Goal: Information Seeking & Learning: Learn about a topic

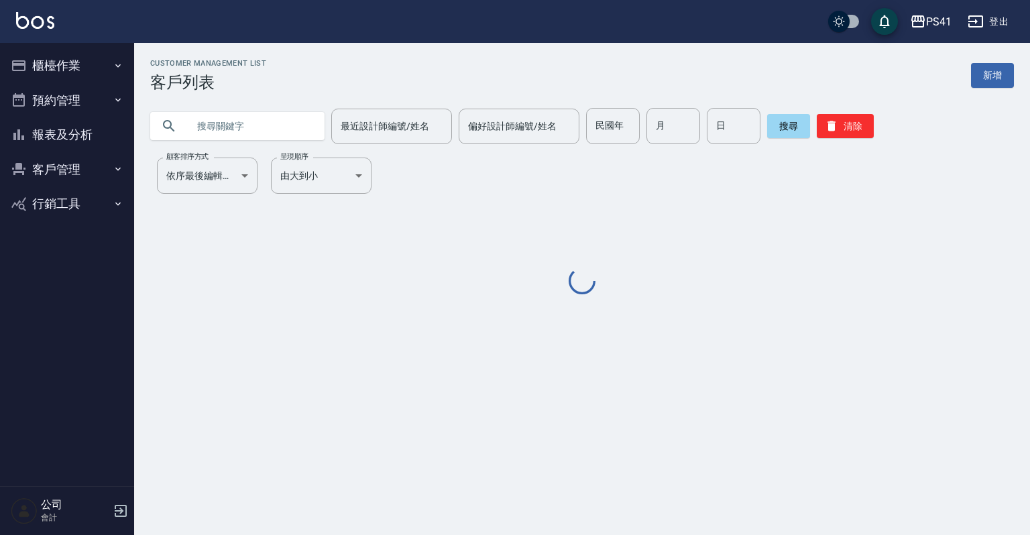
click at [117, 61] on icon "button" at bounding box center [118, 65] width 11 height 11
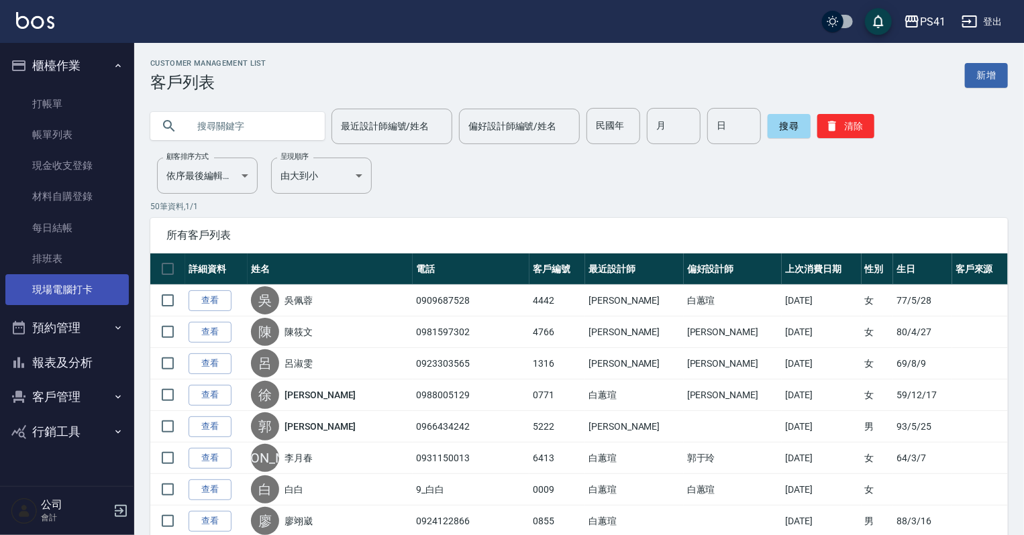
click at [89, 295] on link "現場電腦打卡" at bounding box center [66, 289] width 123 height 31
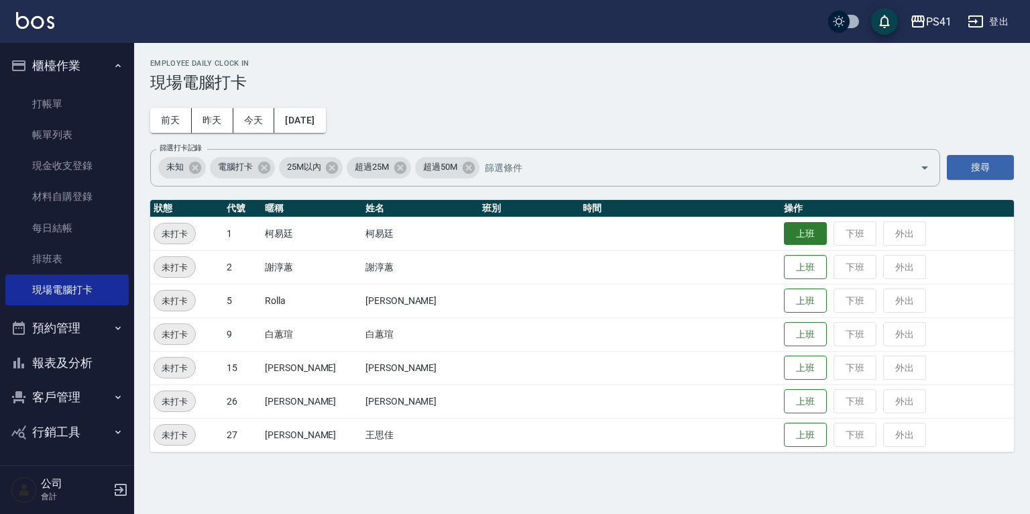
click at [784, 233] on button "上班" at bounding box center [805, 233] width 43 height 23
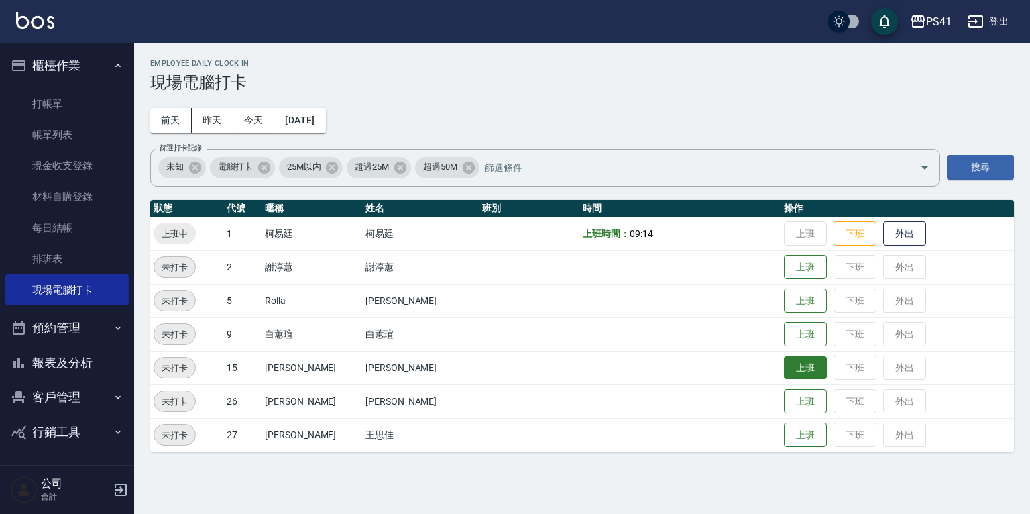
click at [801, 373] on button "上班" at bounding box center [805, 367] width 43 height 23
click at [91, 352] on button "報表及分析" at bounding box center [66, 362] width 123 height 35
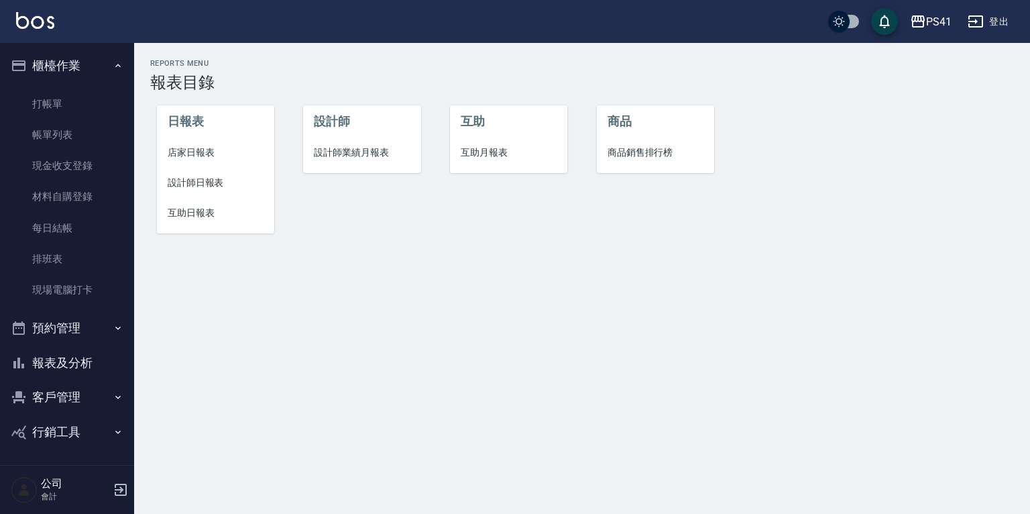
click at [201, 184] on span "設計師日報表" at bounding box center [216, 183] width 96 height 14
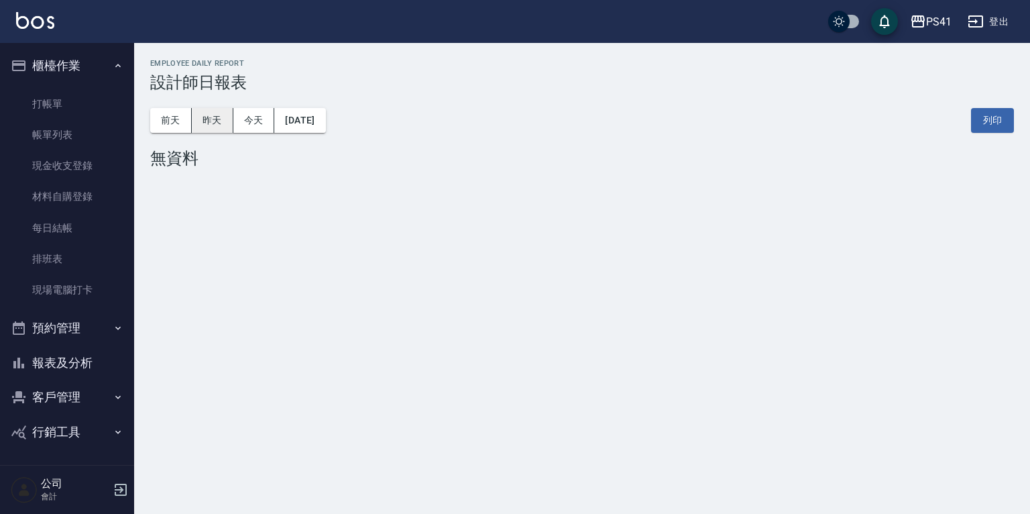
click at [220, 117] on button "昨天" at bounding box center [213, 120] width 42 height 25
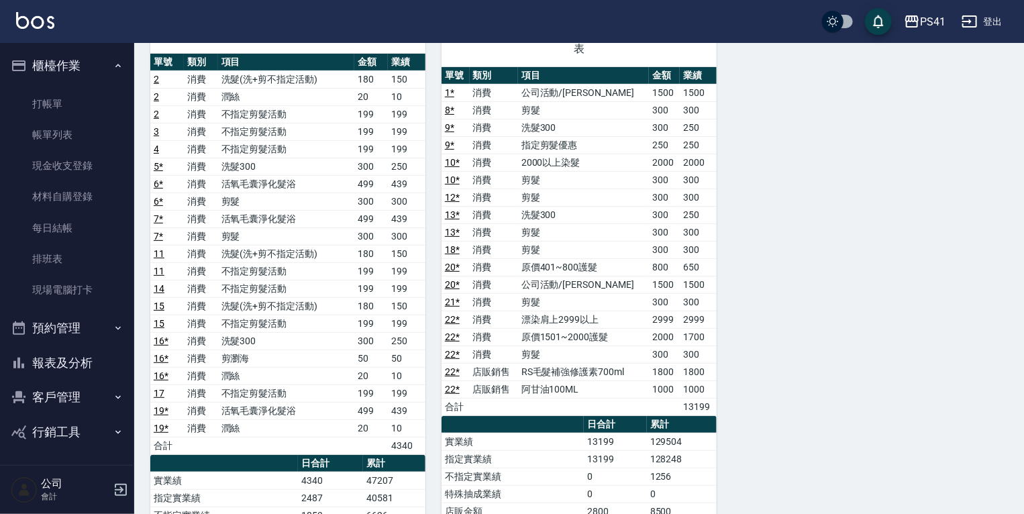
scroll to position [107, 0]
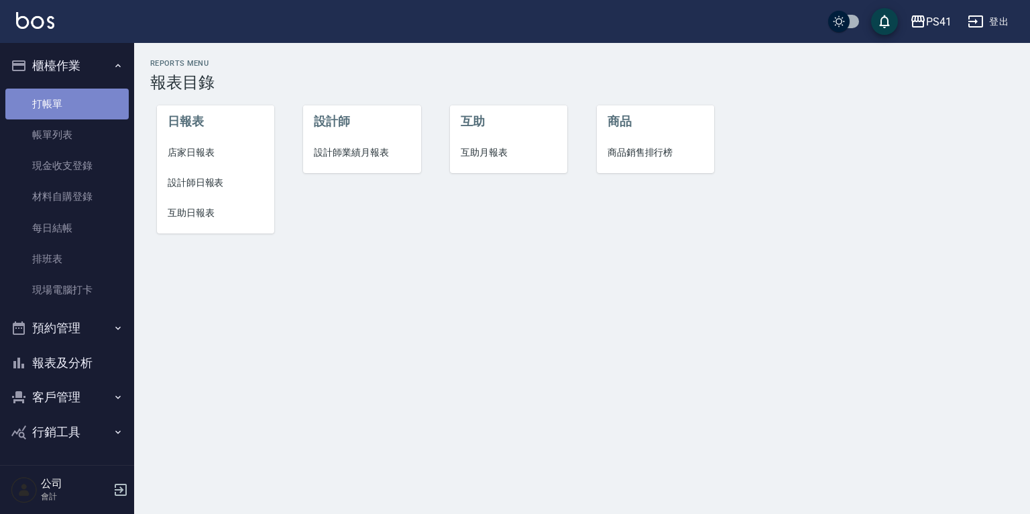
click at [74, 108] on link "打帳單" at bounding box center [66, 104] width 123 height 31
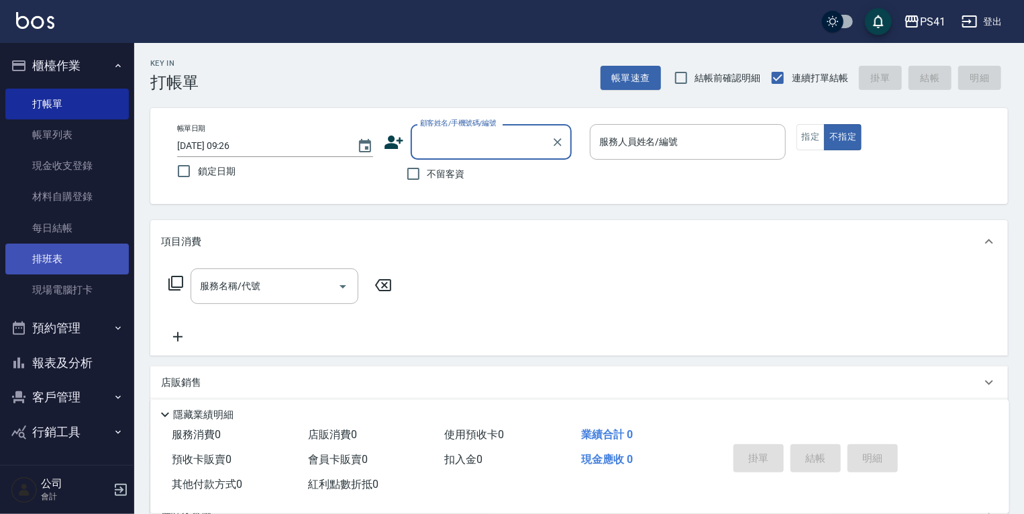
click at [67, 258] on link "排班表" at bounding box center [66, 259] width 123 height 31
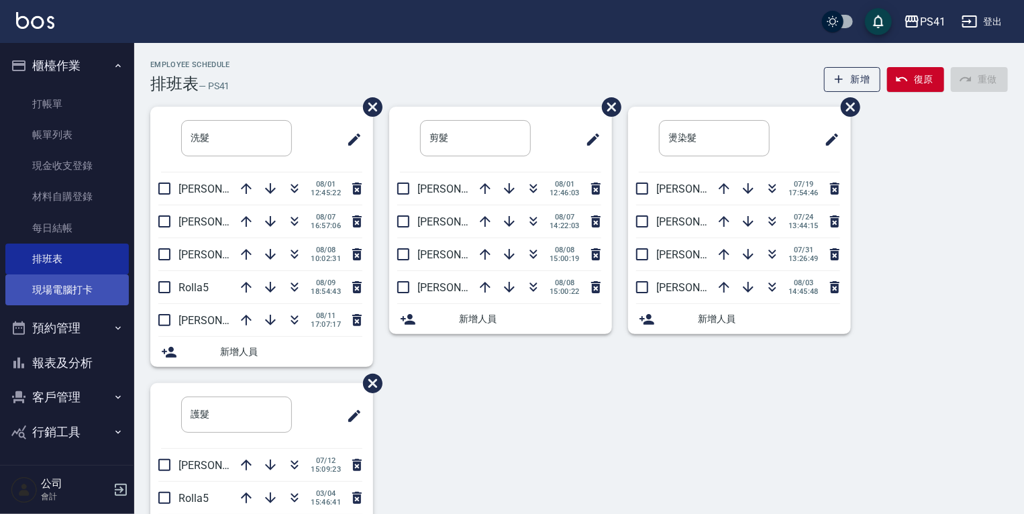
click at [78, 281] on link "現場電腦打卡" at bounding box center [66, 289] width 123 height 31
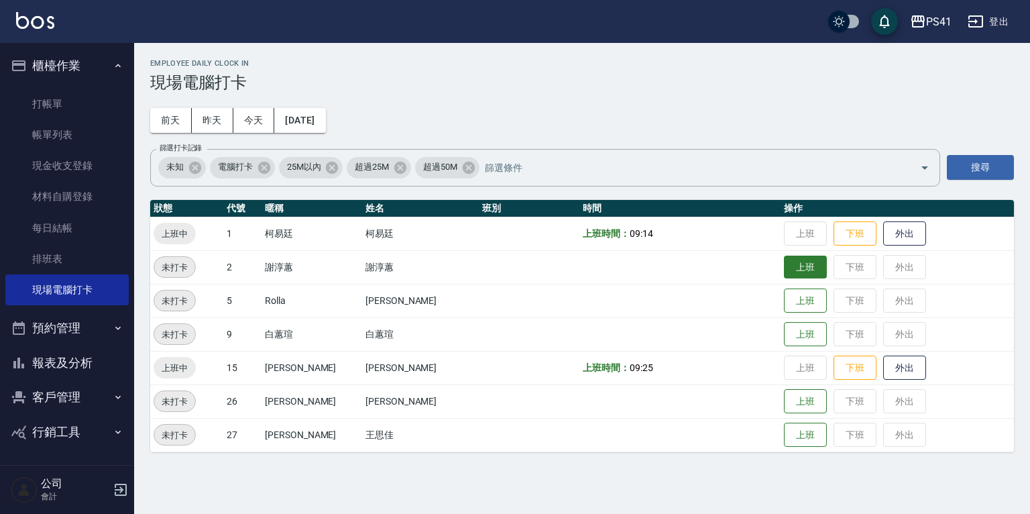
click at [801, 266] on button "上班" at bounding box center [805, 267] width 43 height 23
click at [784, 290] on button "上班" at bounding box center [805, 300] width 43 height 23
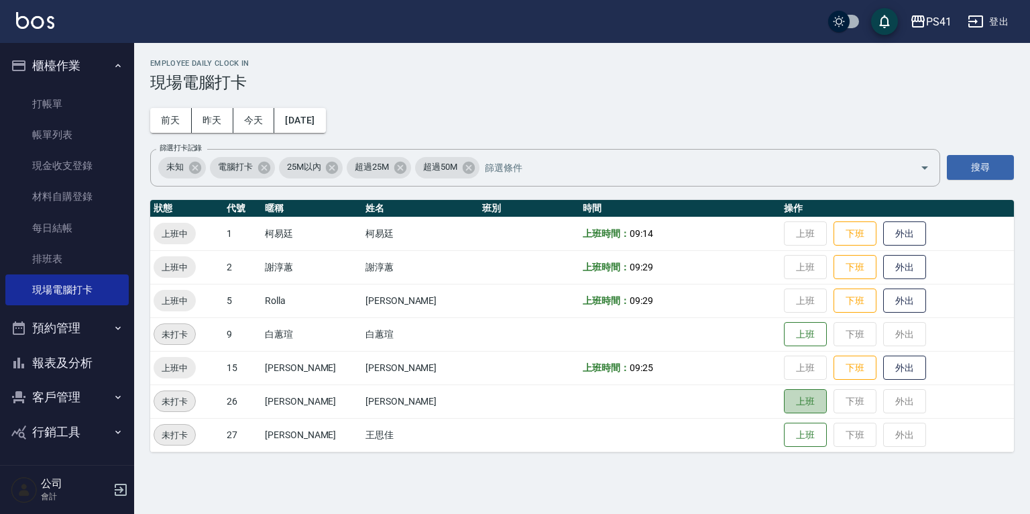
drag, startPoint x: 786, startPoint y: 394, endPoint x: 787, endPoint y: 388, distance: 6.8
click at [785, 390] on button "上班" at bounding box center [805, 401] width 43 height 25
click at [788, 425] on button "上班" at bounding box center [805, 434] width 43 height 23
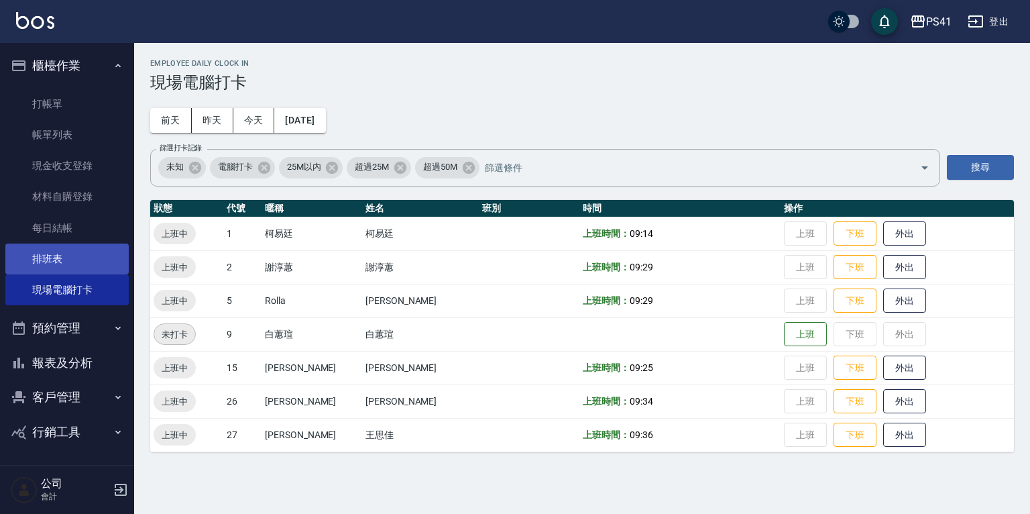
click at [47, 256] on link "排班表" at bounding box center [66, 259] width 123 height 31
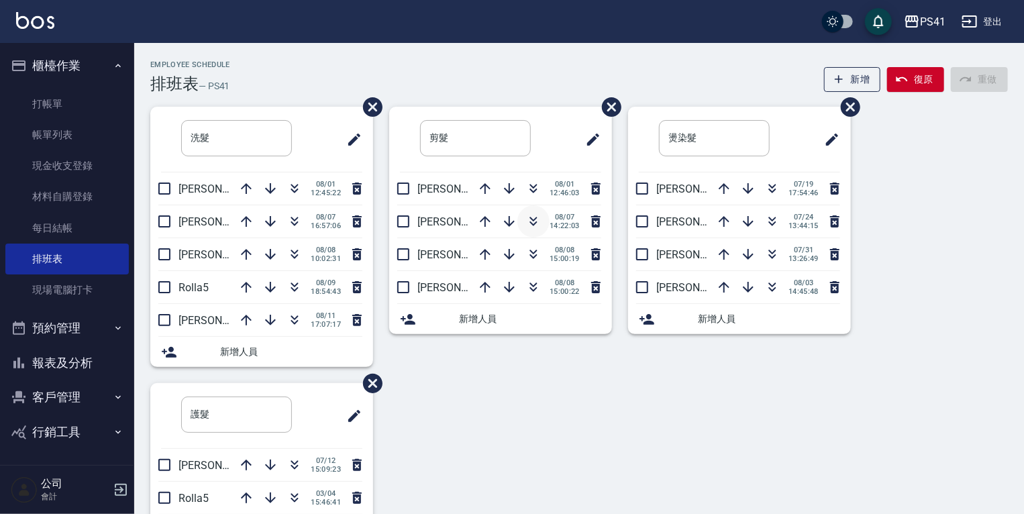
click at [534, 224] on icon "button" at bounding box center [533, 221] width 16 height 16
click at [43, 358] on button "報表及分析" at bounding box center [66, 362] width 123 height 35
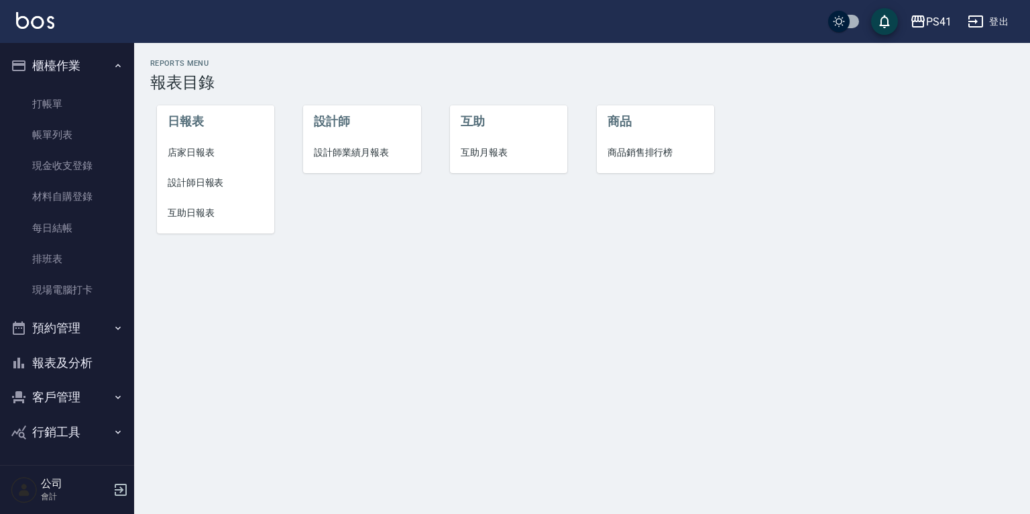
click at [203, 186] on span "設計師日報表" at bounding box center [216, 183] width 96 height 14
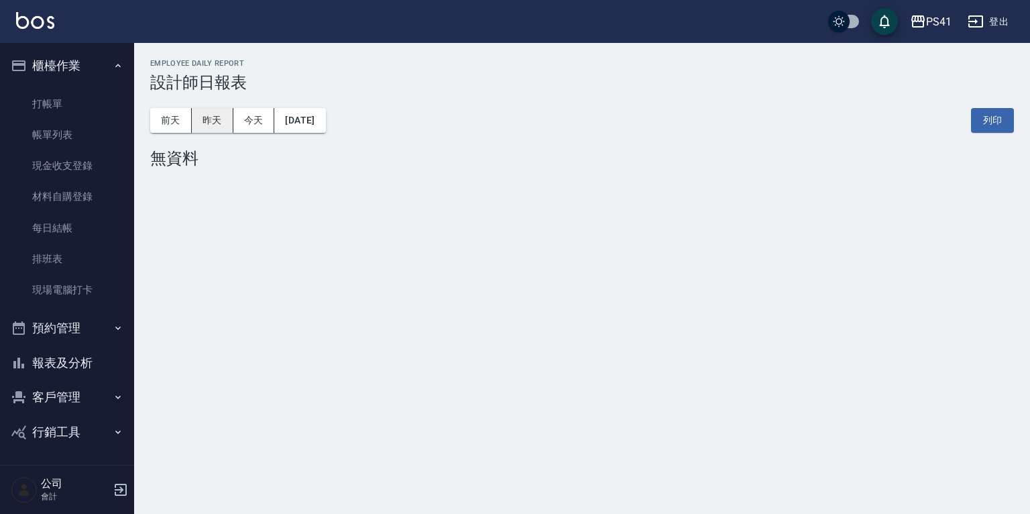
click at [214, 115] on button "昨天" at bounding box center [213, 120] width 42 height 25
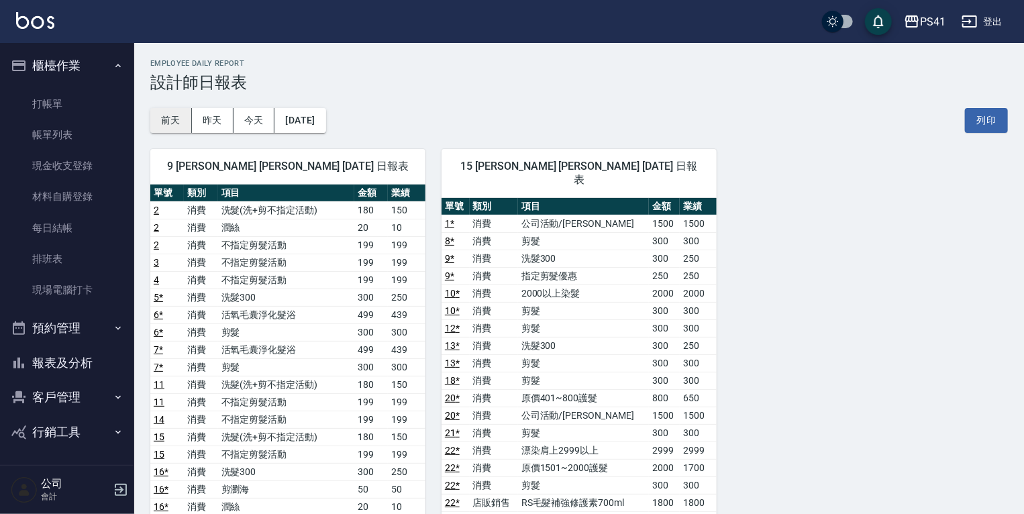
click at [176, 117] on button "前天" at bounding box center [171, 120] width 42 height 25
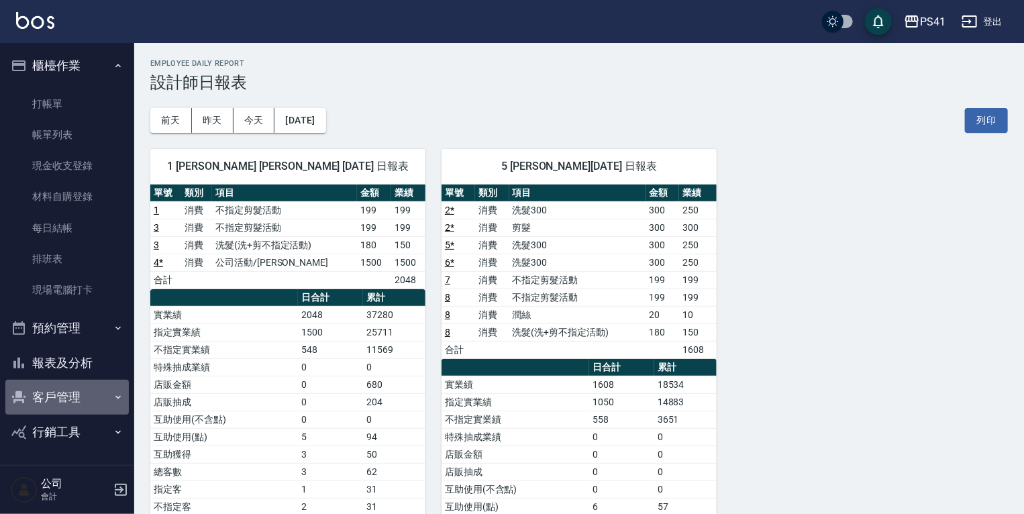
click at [48, 394] on button "客戶管理" at bounding box center [66, 397] width 123 height 35
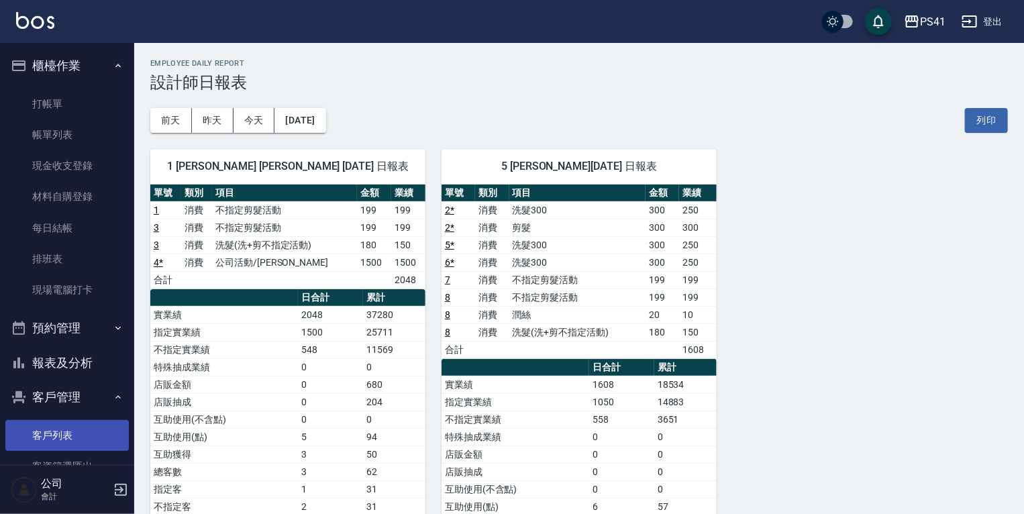
click at [51, 431] on link "客戶列表" at bounding box center [66, 435] width 123 height 31
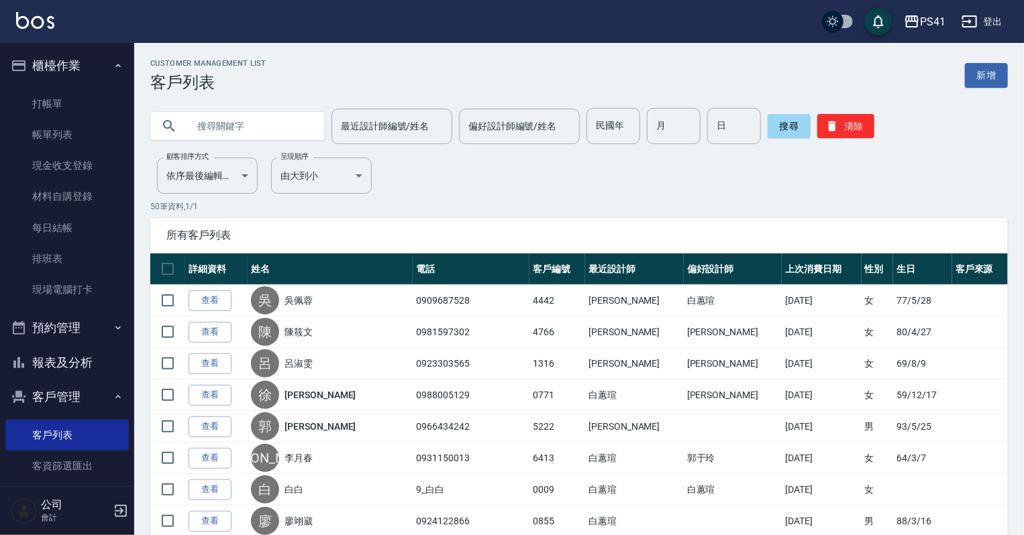
click at [77, 366] on button "報表及分析" at bounding box center [66, 362] width 123 height 35
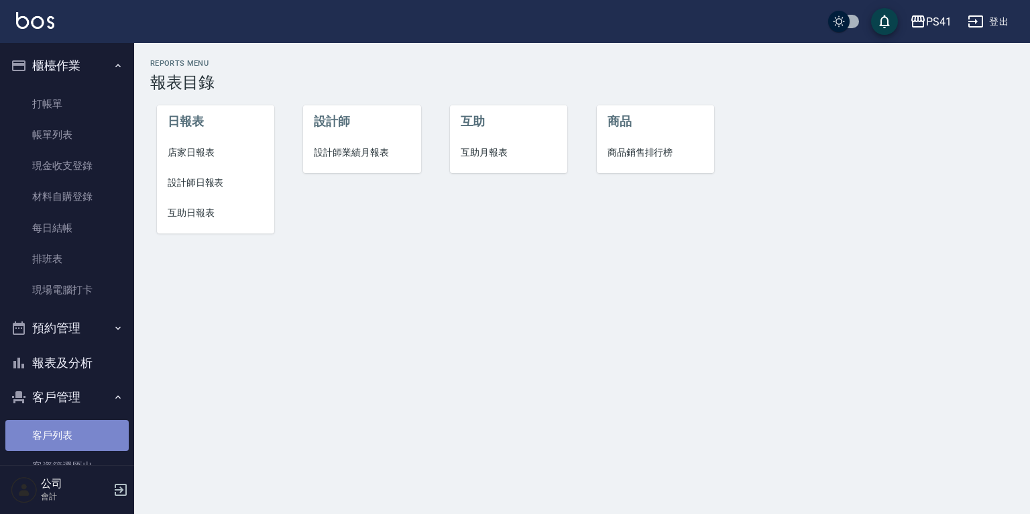
click at [68, 437] on link "客戶列表" at bounding box center [66, 435] width 123 height 31
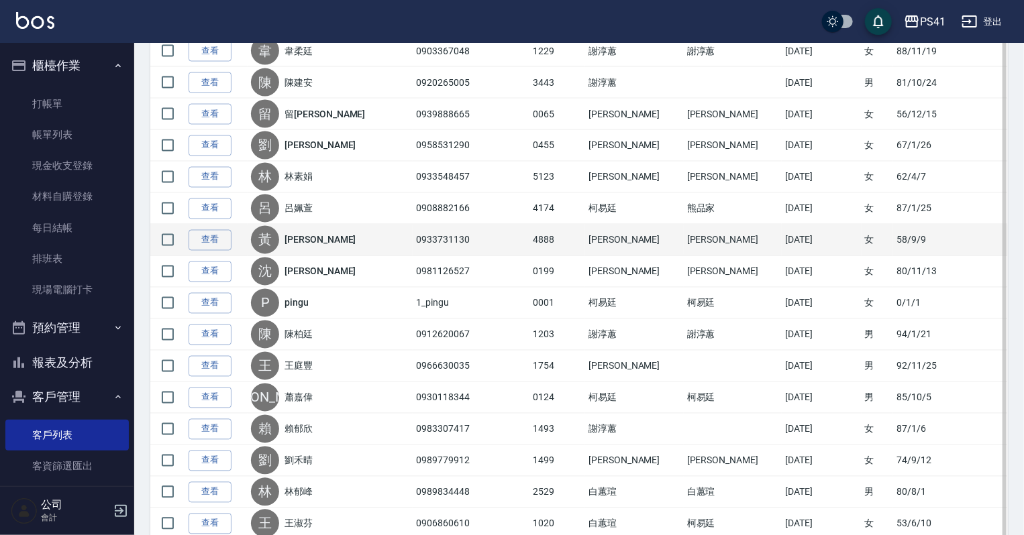
scroll to position [1181, 0]
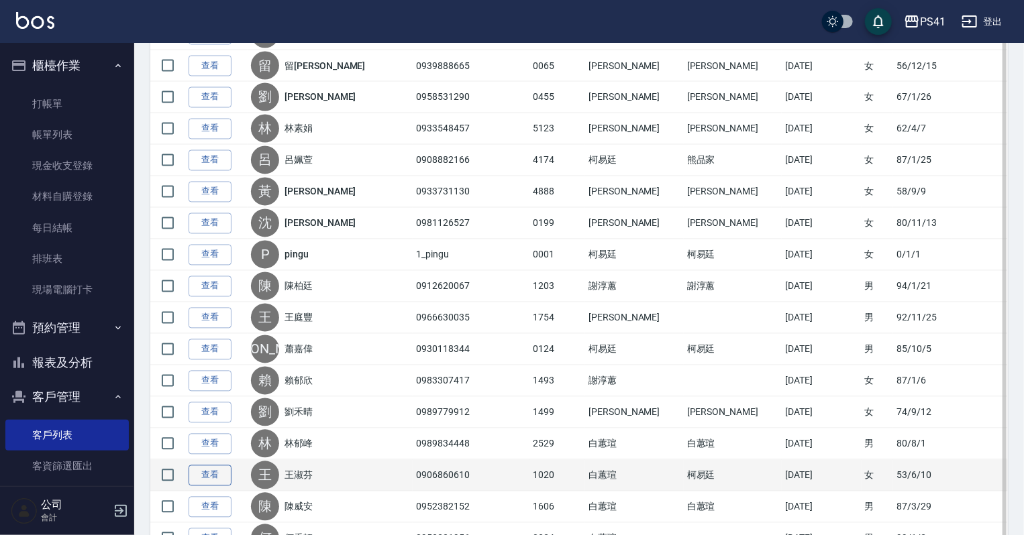
click at [209, 475] on link "查看" at bounding box center [210, 476] width 43 height 21
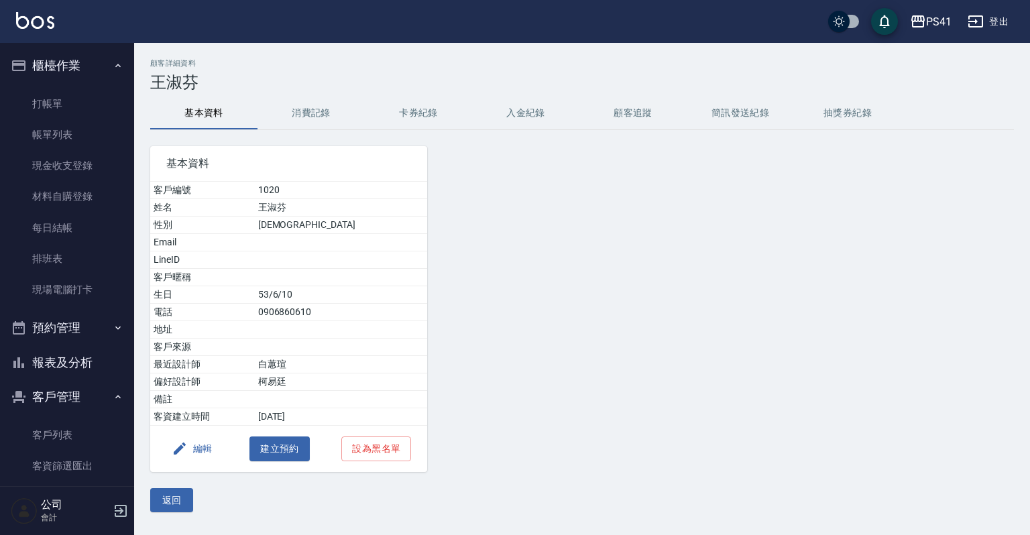
click at [297, 110] on button "消費記錄" at bounding box center [311, 113] width 107 height 32
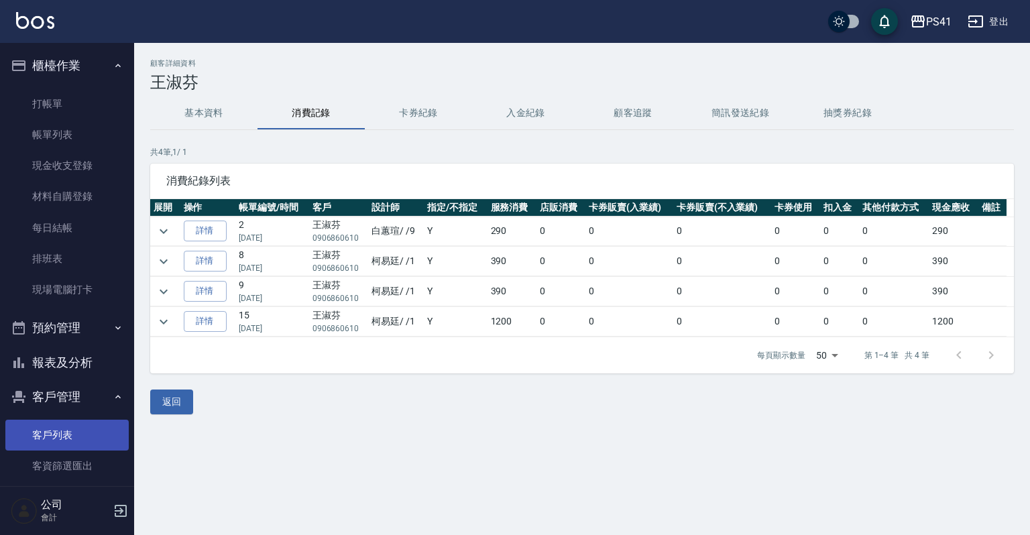
click at [70, 435] on link "客戶列表" at bounding box center [66, 435] width 123 height 31
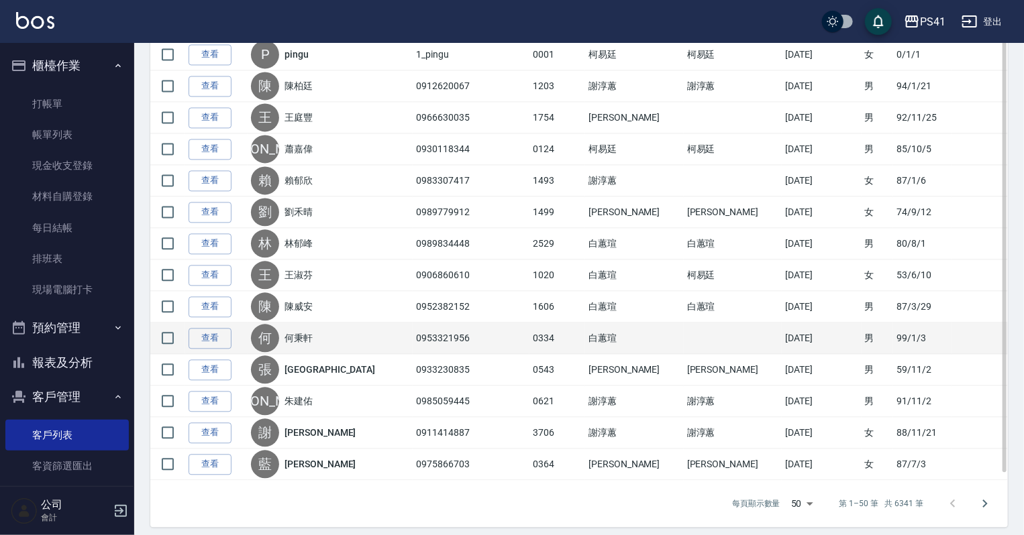
scroll to position [1382, 0]
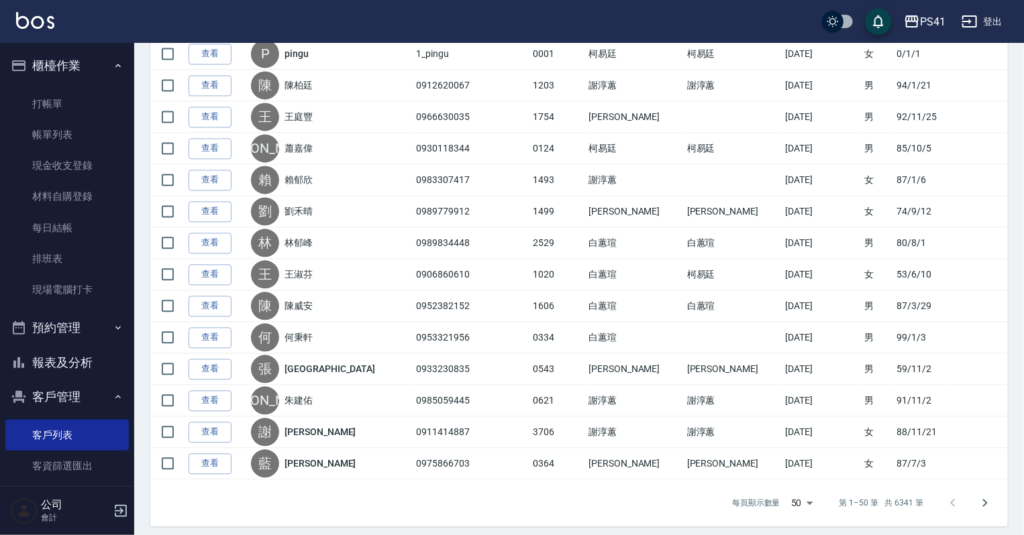
click at [73, 361] on button "報表及分析" at bounding box center [66, 362] width 123 height 35
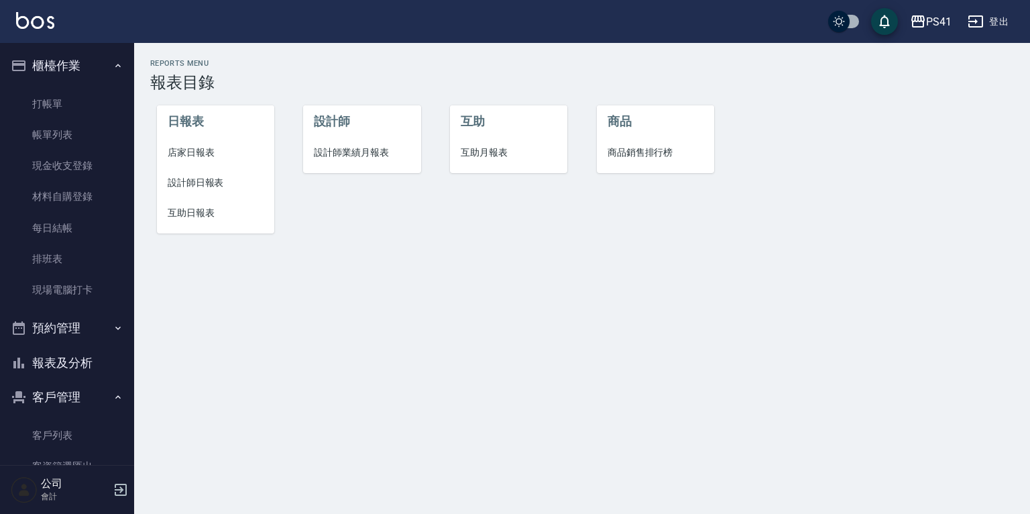
click at [204, 182] on span "設計師日報表" at bounding box center [216, 183] width 96 height 14
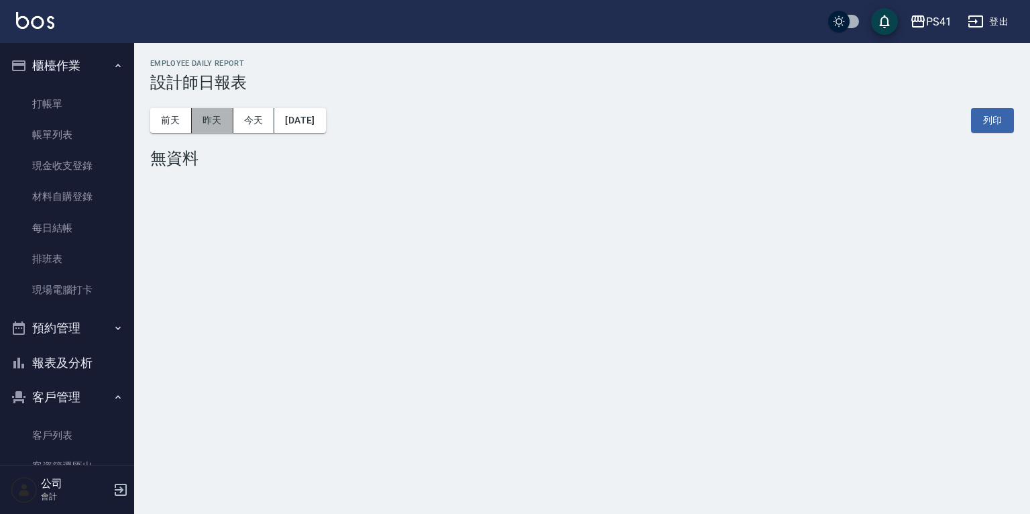
click at [223, 124] on button "昨天" at bounding box center [213, 120] width 42 height 25
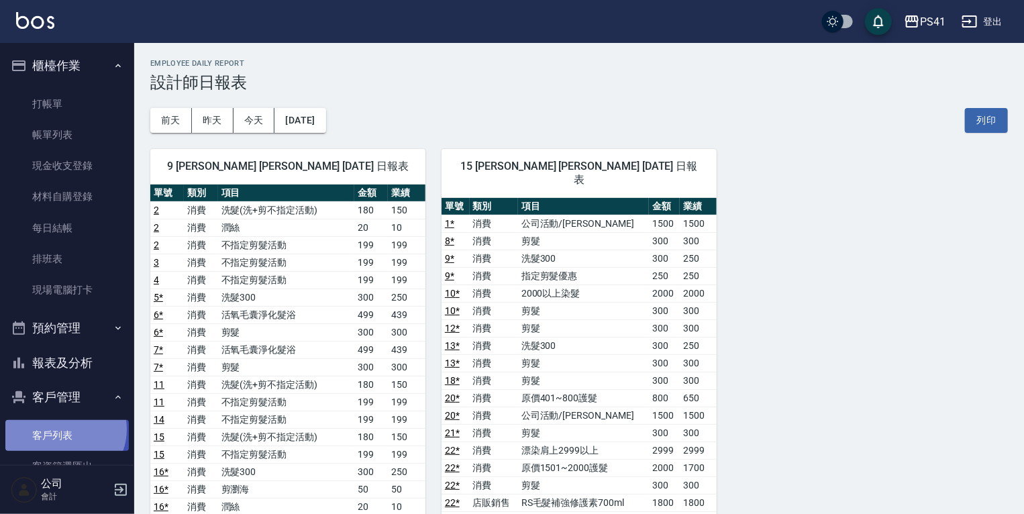
click at [63, 429] on link "客戶列表" at bounding box center [66, 435] width 123 height 31
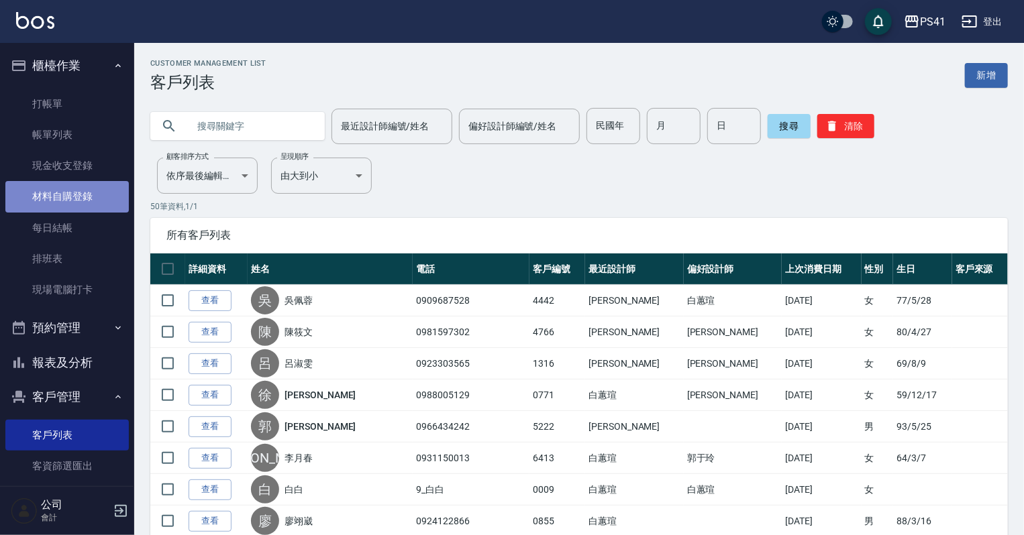
click at [68, 198] on link "材料自購登錄" at bounding box center [66, 196] width 123 height 31
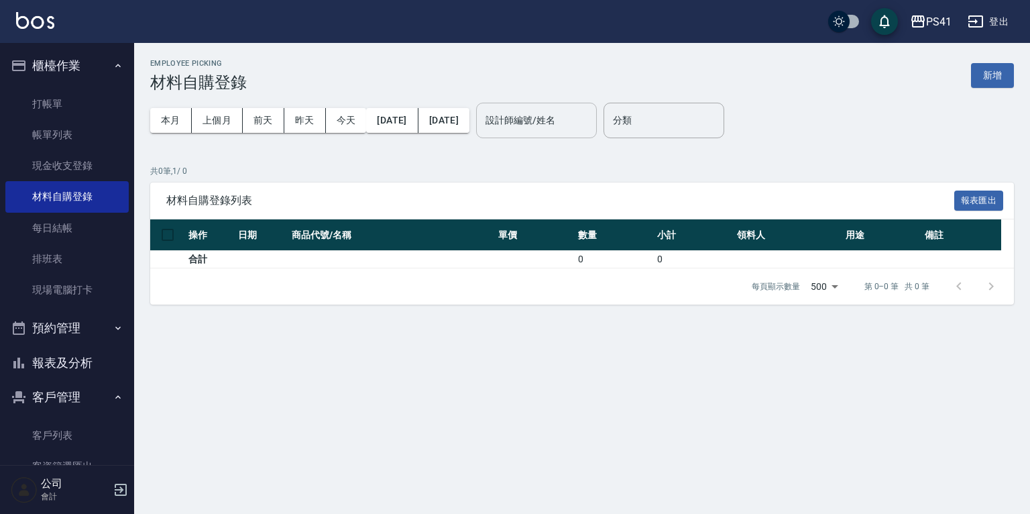
click at [568, 123] on input "設計師編號/姓名" at bounding box center [536, 120] width 109 height 23
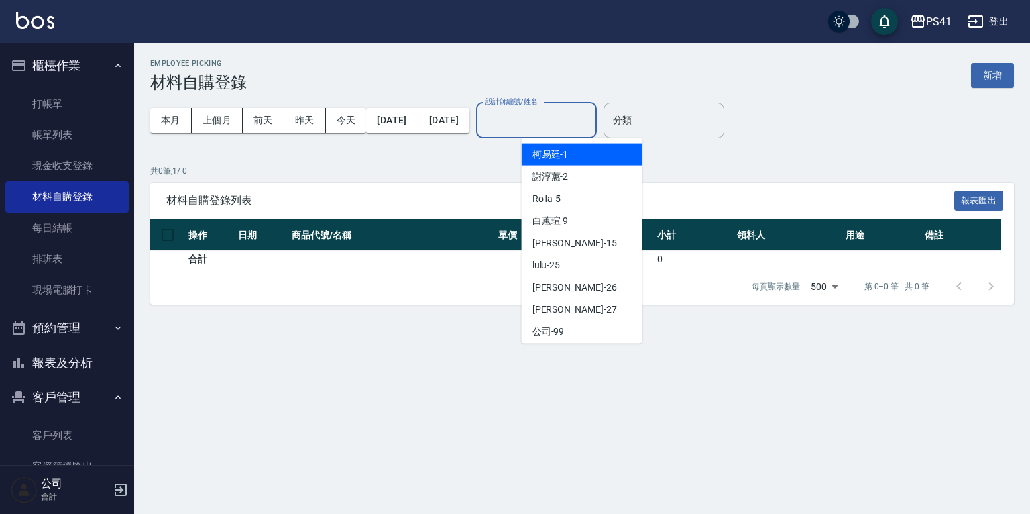
drag, startPoint x: 572, startPoint y: 154, endPoint x: 580, endPoint y: 153, distance: 7.5
click at [577, 153] on div "[PERSON_NAME]-1" at bounding box center [582, 155] width 121 height 22
type input "[PERSON_NAME]-1"
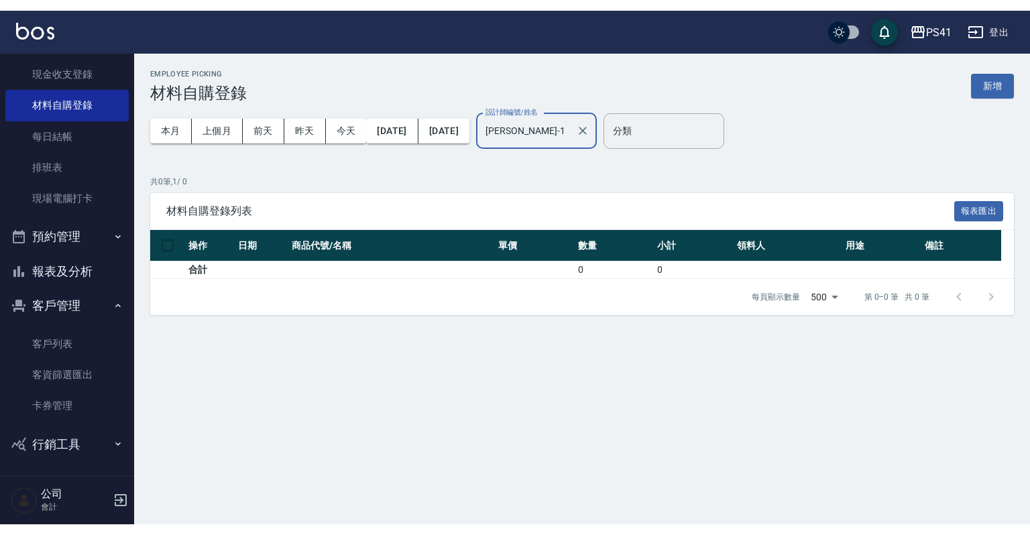
scroll to position [103, 0]
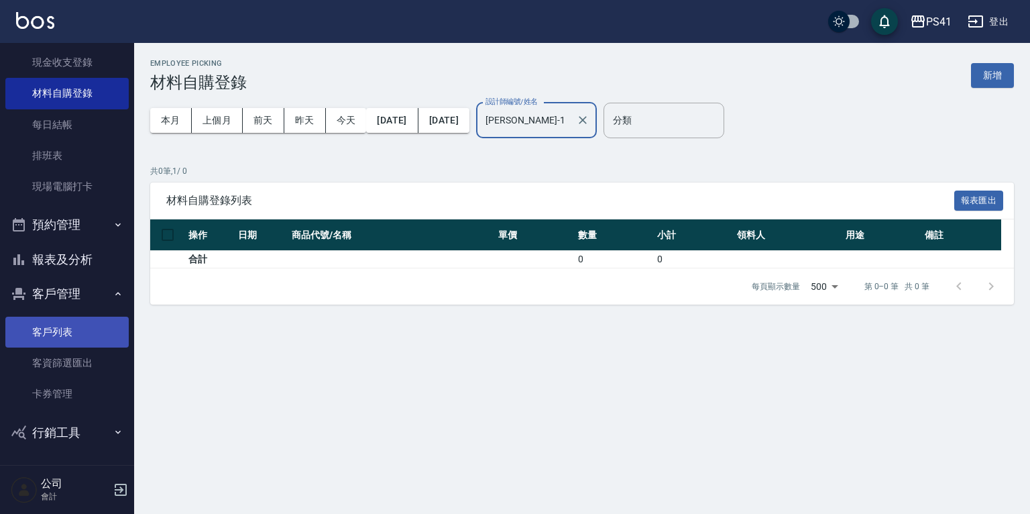
click at [54, 327] on link "客戶列表" at bounding box center [66, 332] width 123 height 31
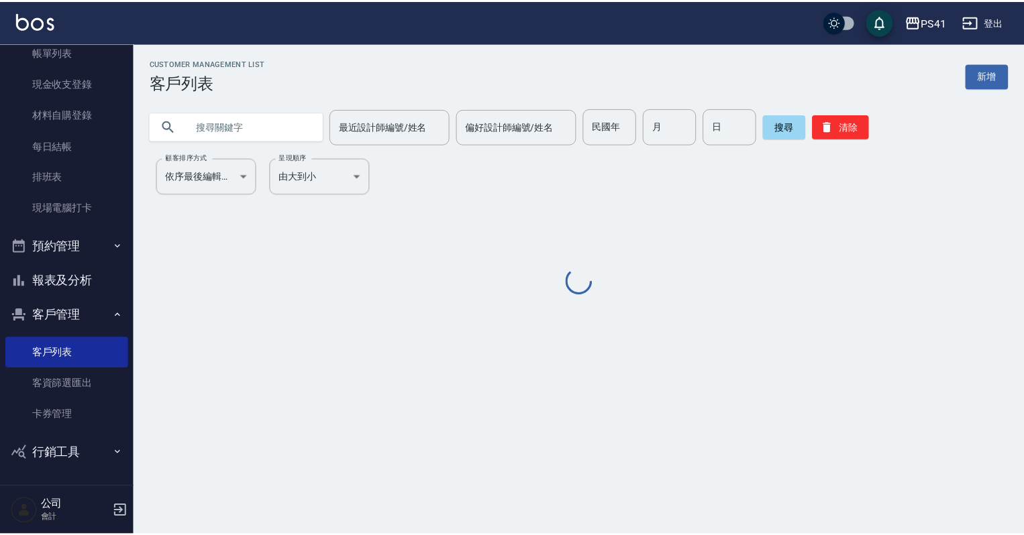
scroll to position [82, 0]
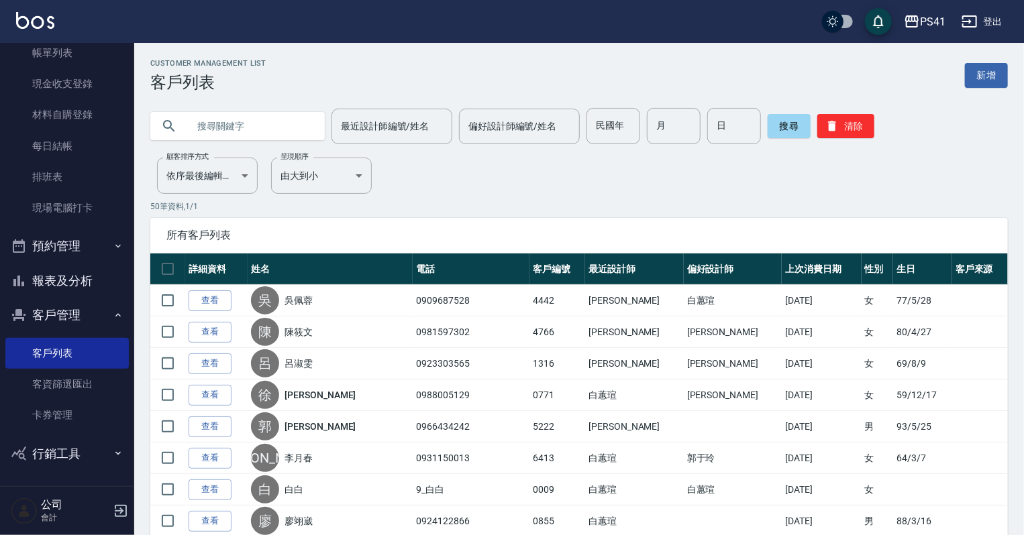
drag, startPoint x: 243, startPoint y: 150, endPoint x: 250, endPoint y: 125, distance: 26.4
click at [250, 125] on input "text" at bounding box center [251, 126] width 126 height 36
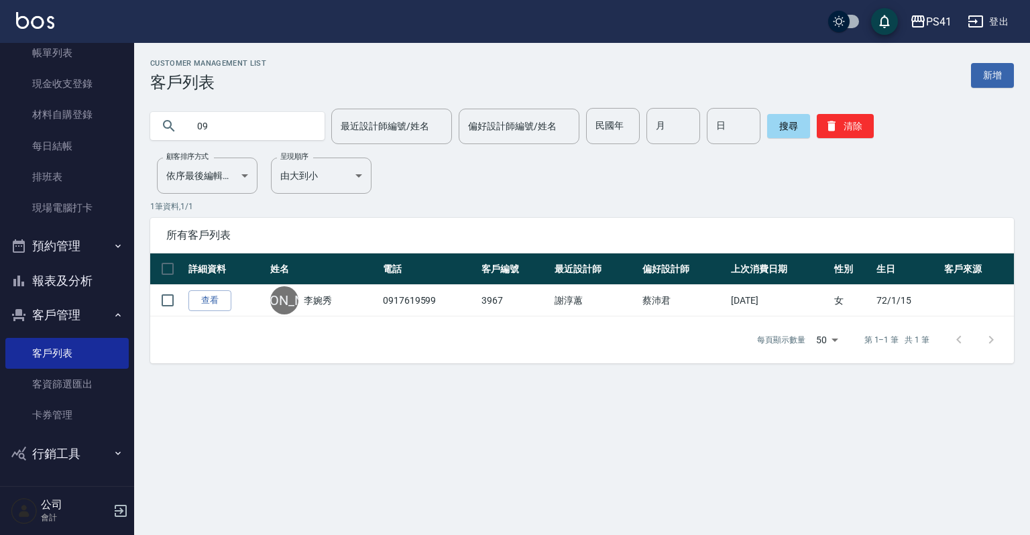
type input "0"
type input "[PERSON_NAME]"
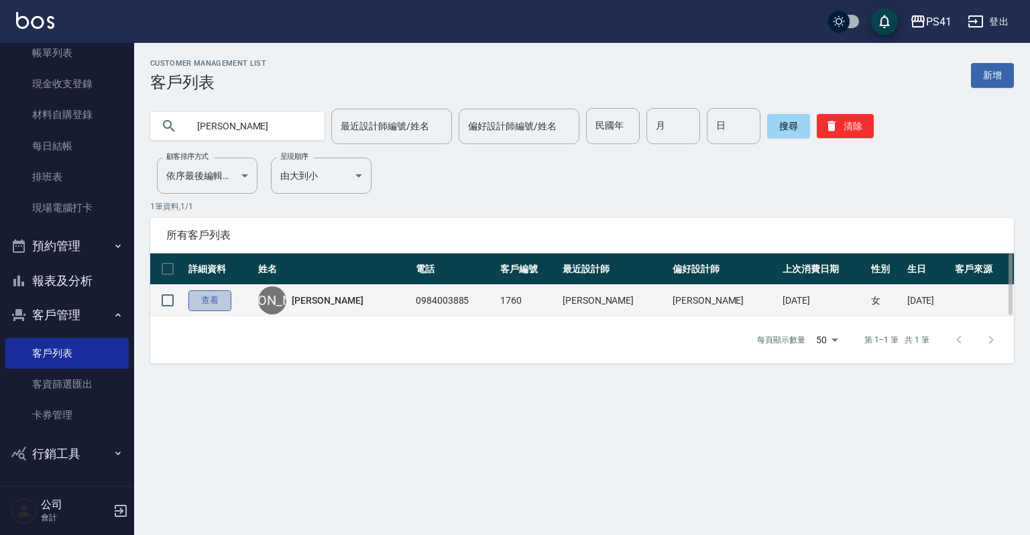
click at [216, 299] on link "查看" at bounding box center [210, 300] width 43 height 21
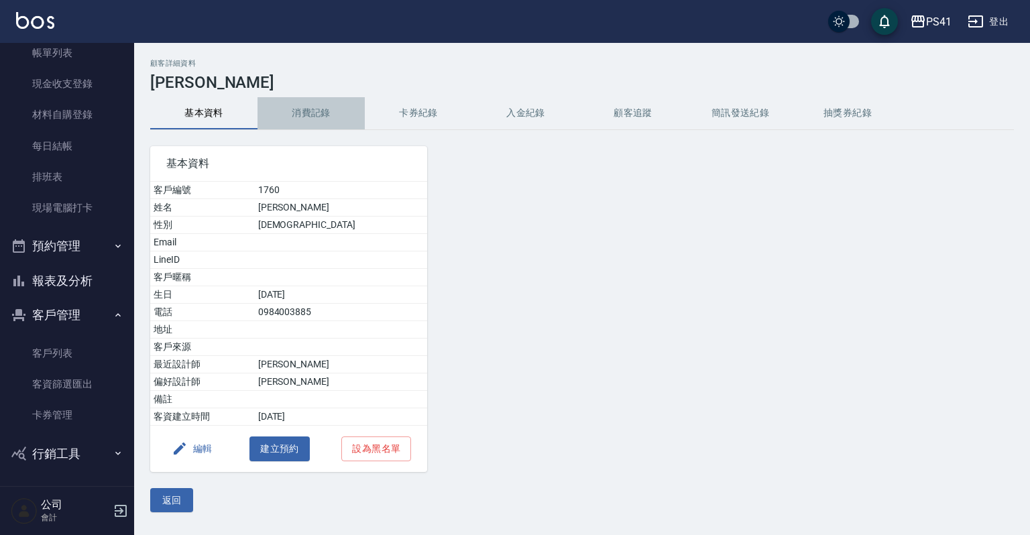
click at [303, 109] on button "消費記錄" at bounding box center [311, 113] width 107 height 32
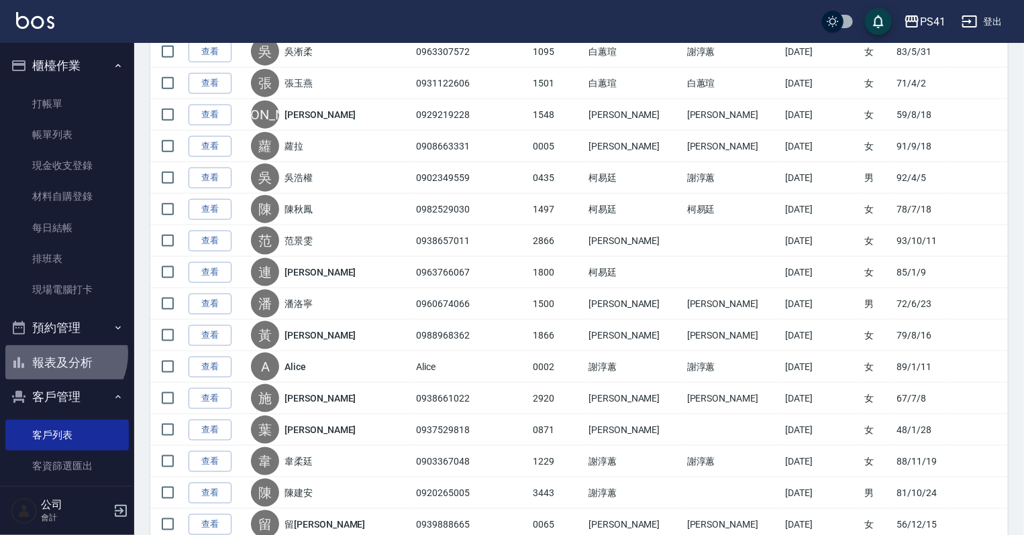
drag, startPoint x: 60, startPoint y: 354, endPoint x: 59, endPoint y: 343, distance: 11.4
click at [60, 354] on button "報表及分析" at bounding box center [66, 362] width 123 height 35
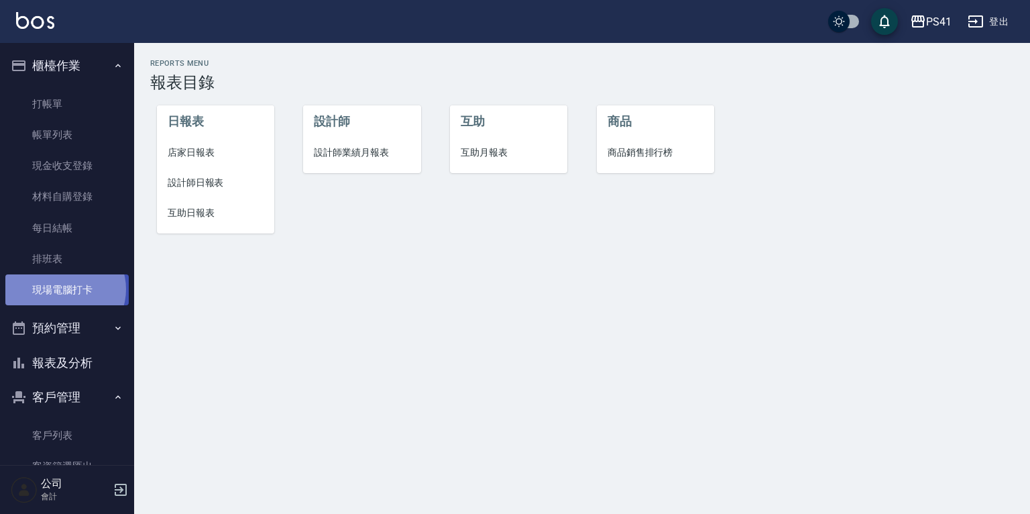
click at [64, 289] on link "現場電腦打卡" at bounding box center [66, 289] width 123 height 31
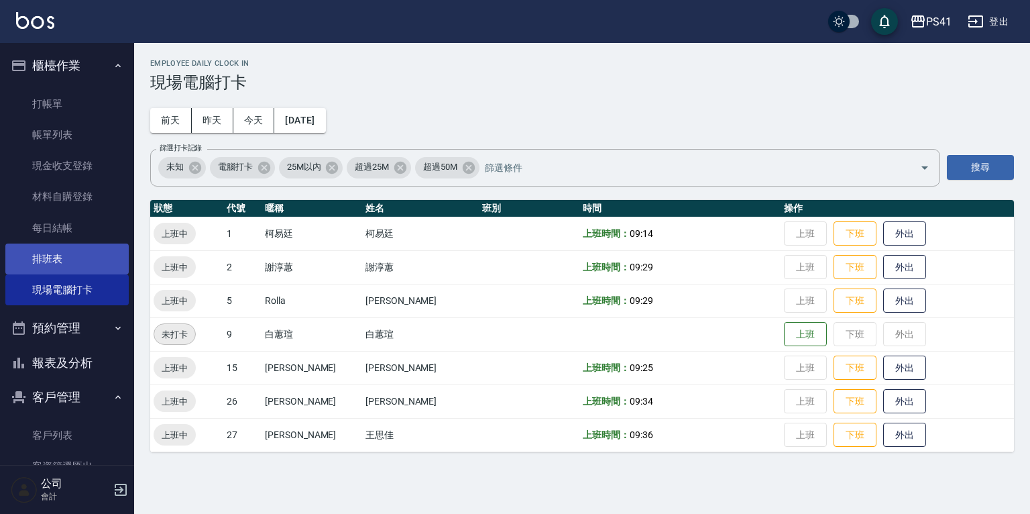
click at [43, 255] on link "排班表" at bounding box center [66, 259] width 123 height 31
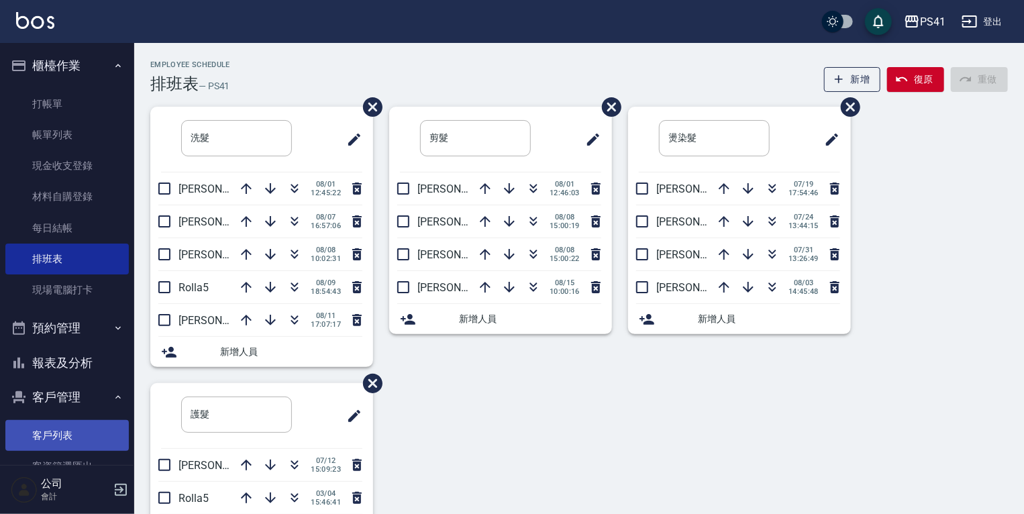
click at [60, 433] on link "客戶列表" at bounding box center [66, 435] width 123 height 31
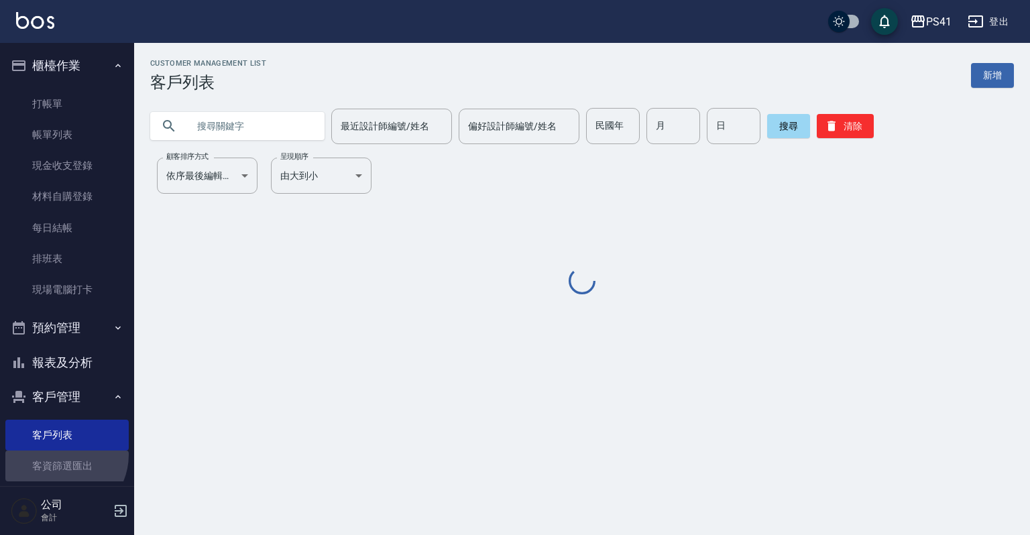
drag, startPoint x: 60, startPoint y: 455, endPoint x: 171, endPoint y: 381, distance: 133.6
click at [64, 451] on link "客資篩選匯出" at bounding box center [66, 466] width 123 height 31
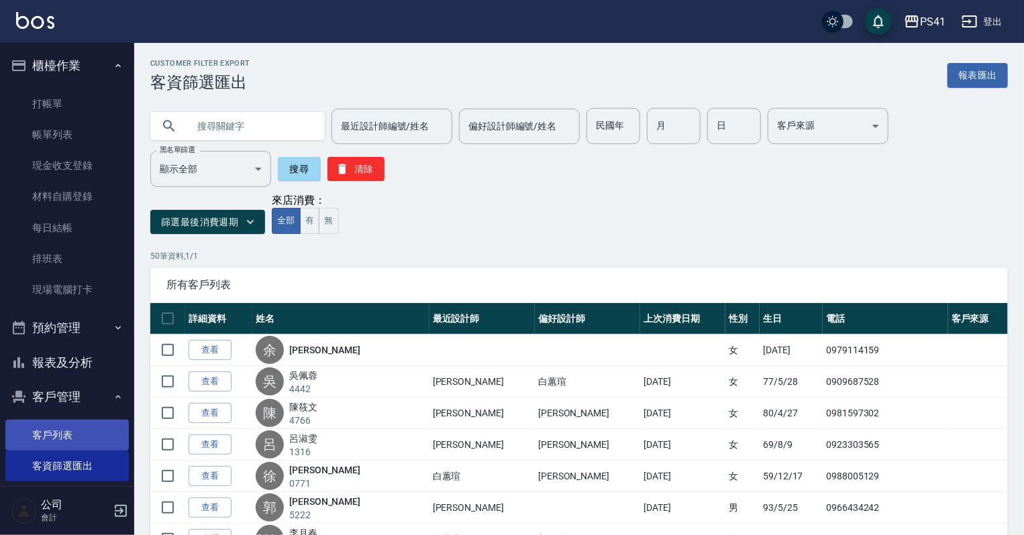
click at [76, 432] on link "客戶列表" at bounding box center [66, 435] width 123 height 31
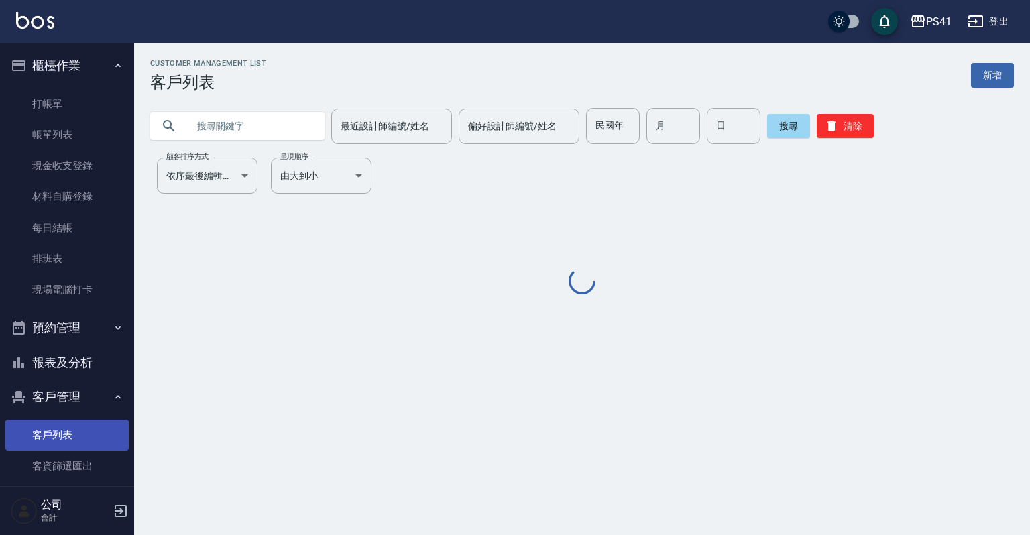
click at [76, 432] on link "客戶列表" at bounding box center [66, 435] width 123 height 31
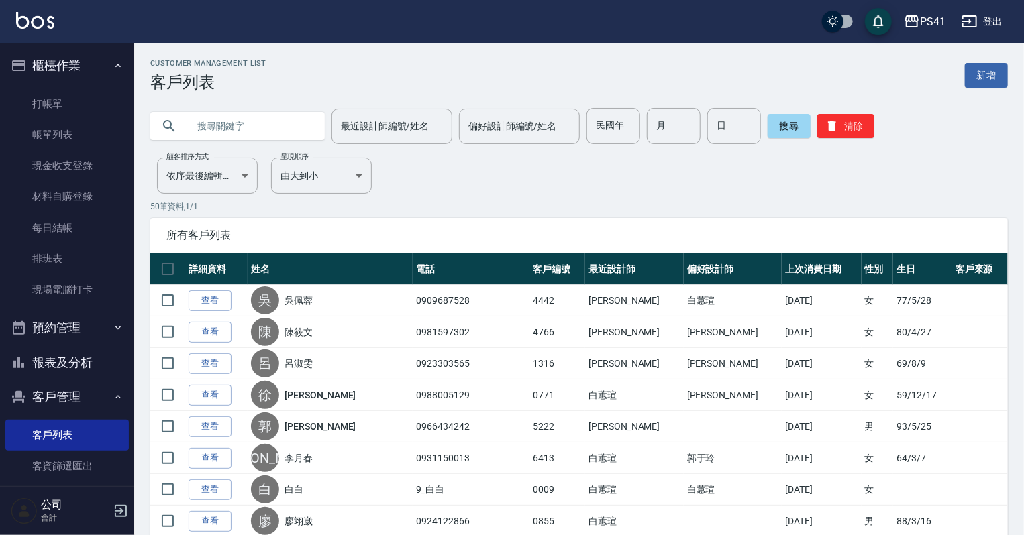
drag, startPoint x: 256, startPoint y: 110, endPoint x: 258, endPoint y: 117, distance: 6.8
click at [257, 113] on input "text" at bounding box center [251, 126] width 126 height 36
type input "采"
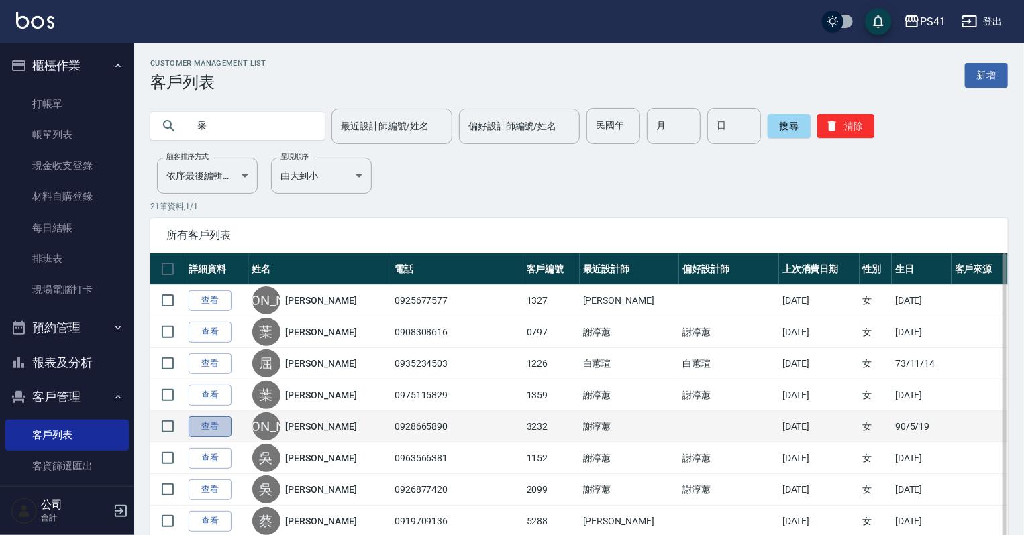
drag, startPoint x: 201, startPoint y: 429, endPoint x: 233, endPoint y: 424, distance: 32.5
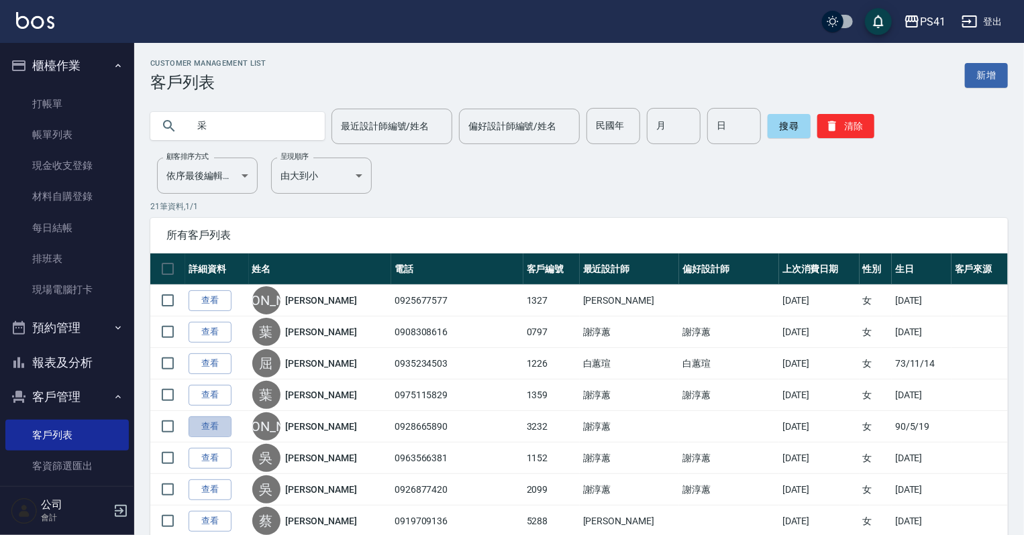
click at [201, 428] on link "查看" at bounding box center [210, 427] width 43 height 21
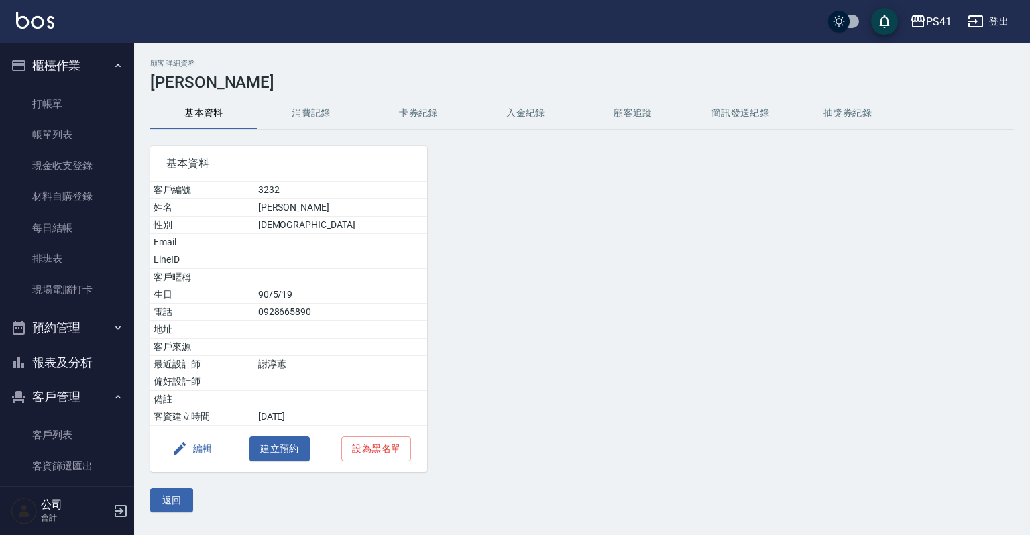
drag, startPoint x: 387, startPoint y: 133, endPoint x: 372, endPoint y: 133, distance: 14.8
click at [383, 133] on div "基本資料 客戶編號 3232 姓名 [PERSON_NAME] 性別 [DEMOGRAPHIC_DATA] Email LineID 客戶暱稱 生日 [DEM…" at bounding box center [280, 301] width 293 height 342
click at [331, 127] on button "消費記錄" at bounding box center [311, 113] width 107 height 32
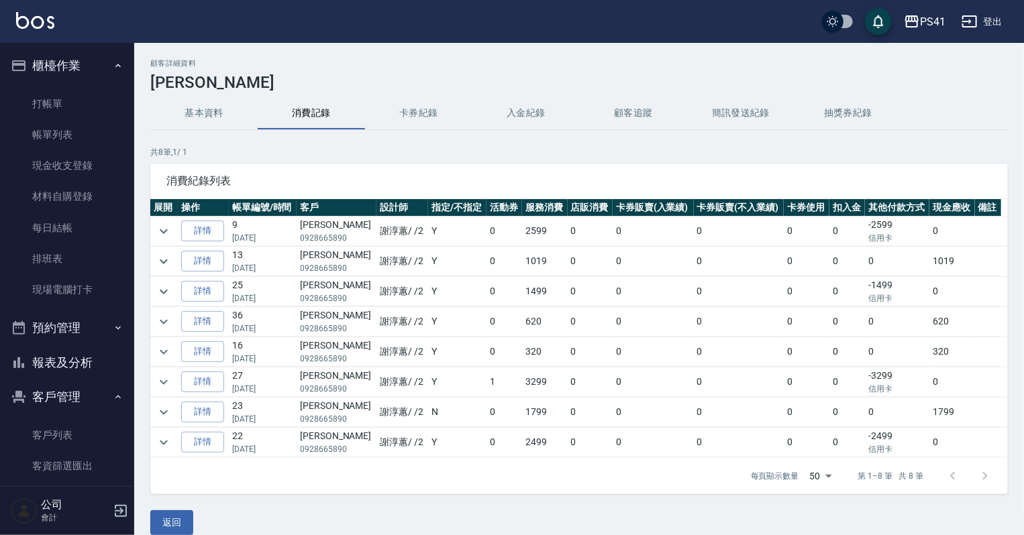
click at [197, 231] on link "詳情" at bounding box center [202, 231] width 43 height 21
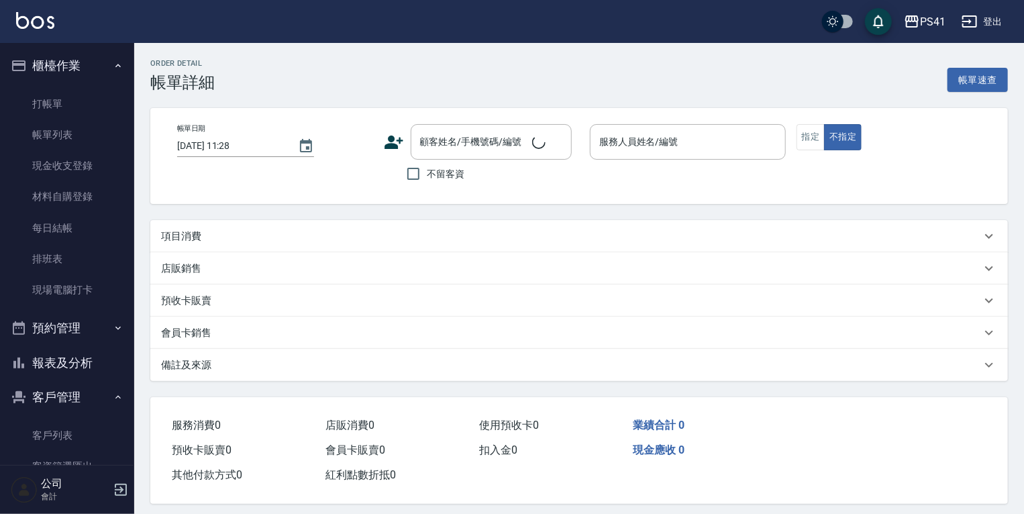
type input "[DATE] 20:08"
type input "[PERSON_NAME]-2"
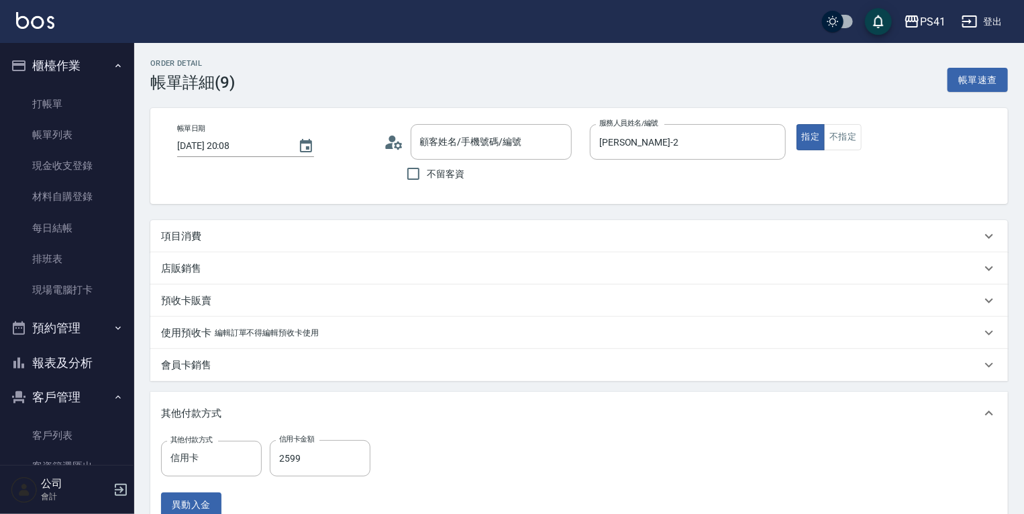
type input "[PERSON_NAME]/0928665890/3232"
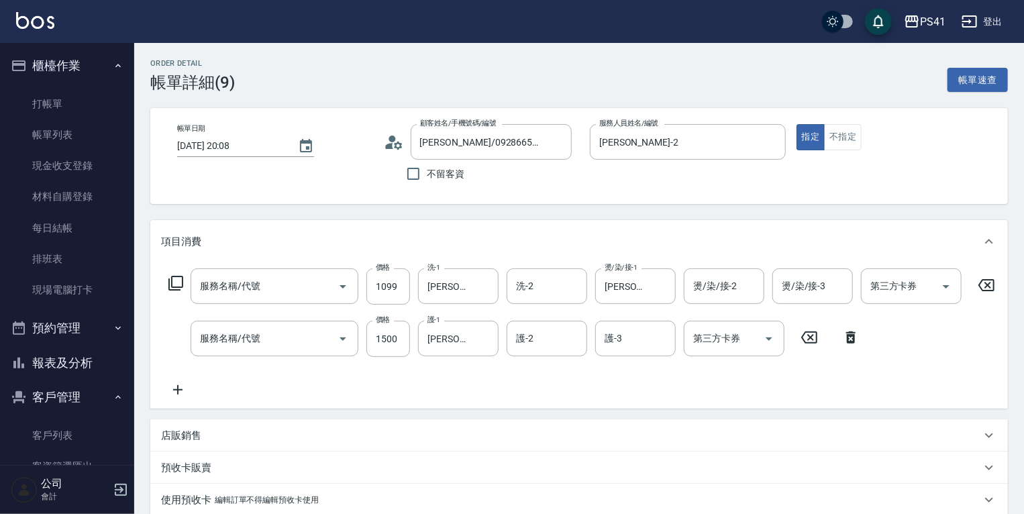
type input "公司活動/早鳥(41099)"
type input "原價1201~1500護髮(51500)"
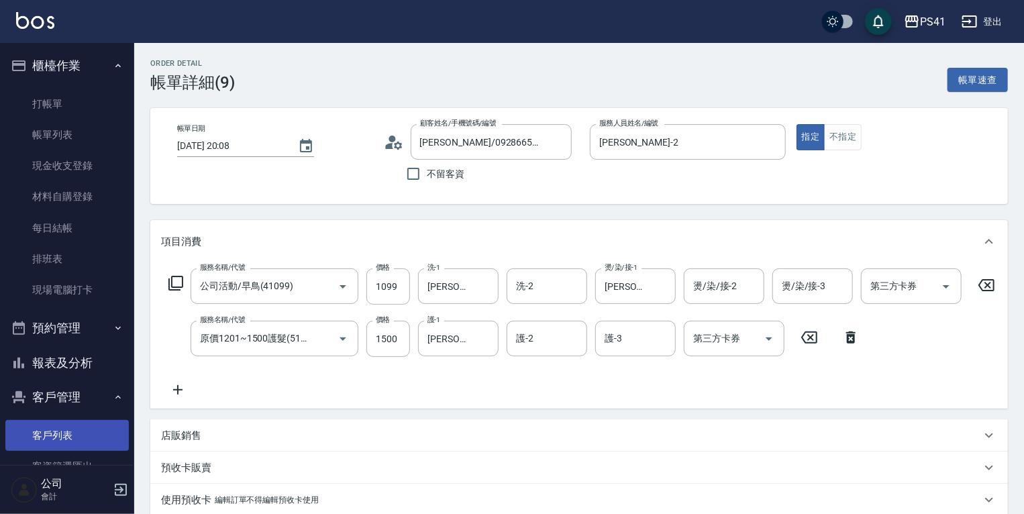
click at [38, 437] on link "客戶列表" at bounding box center [66, 435] width 123 height 31
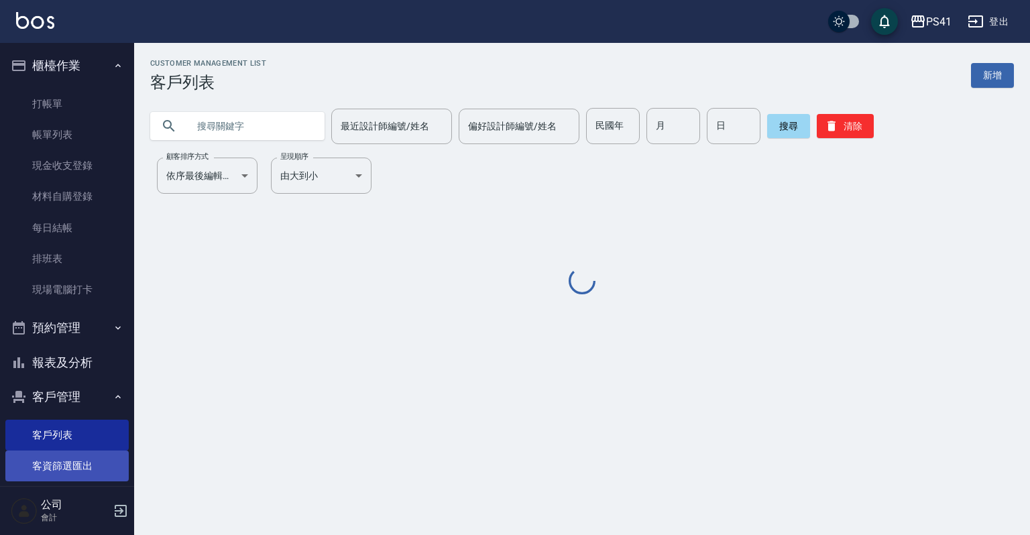
drag, startPoint x: 38, startPoint y: 459, endPoint x: 38, endPoint y: 468, distance: 9.4
click at [38, 459] on link "客資篩選匯出" at bounding box center [66, 466] width 123 height 31
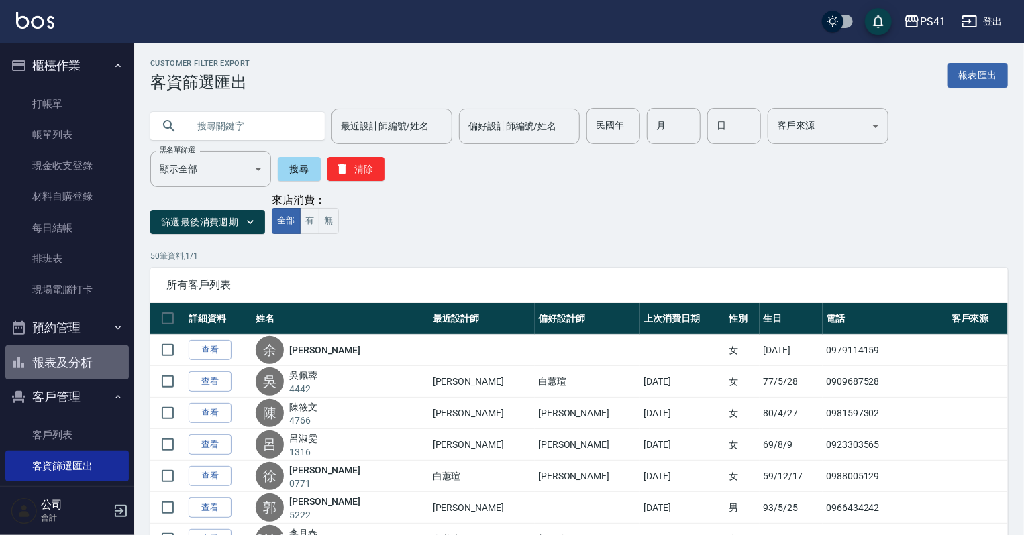
click at [79, 358] on button "報表及分析" at bounding box center [66, 362] width 123 height 35
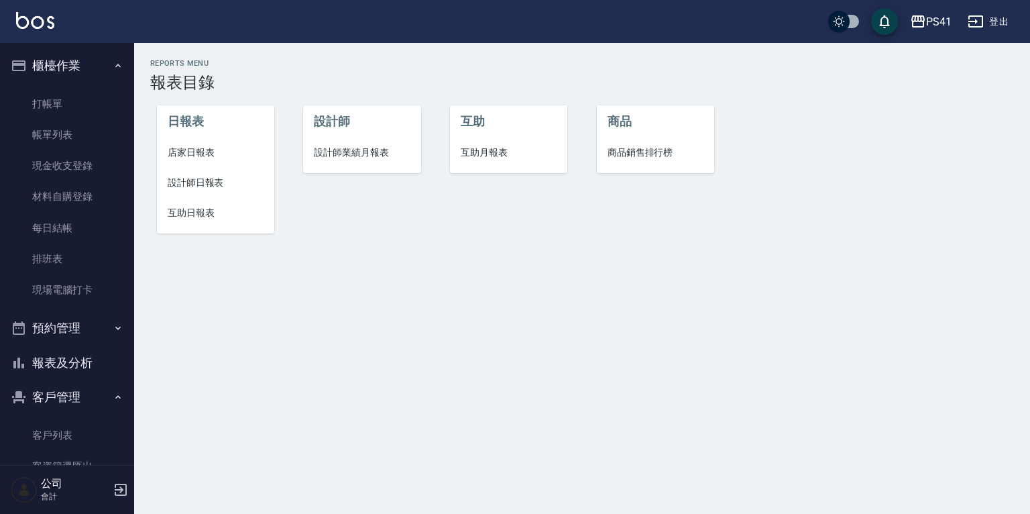
click at [202, 180] on span "設計師日報表" at bounding box center [216, 183] width 96 height 14
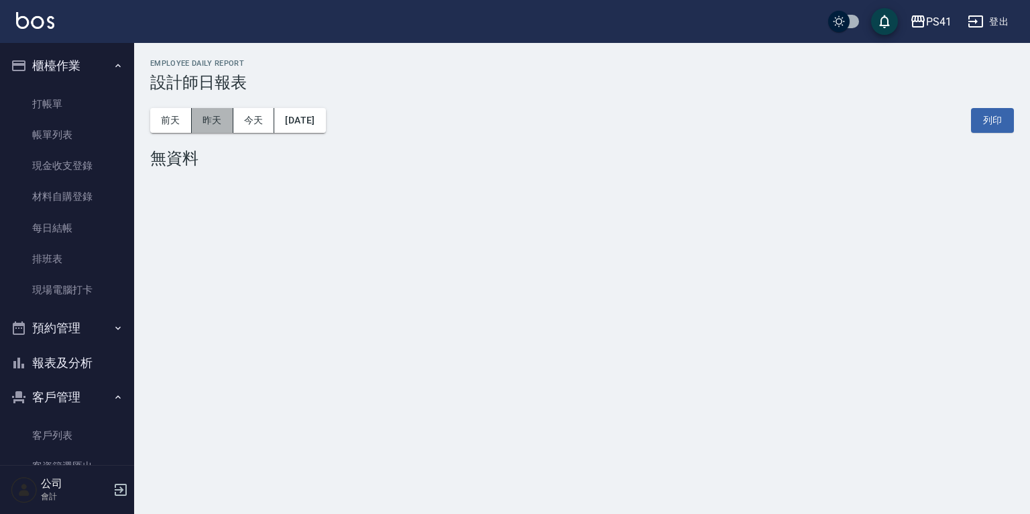
click at [215, 126] on button "昨天" at bounding box center [213, 120] width 42 height 25
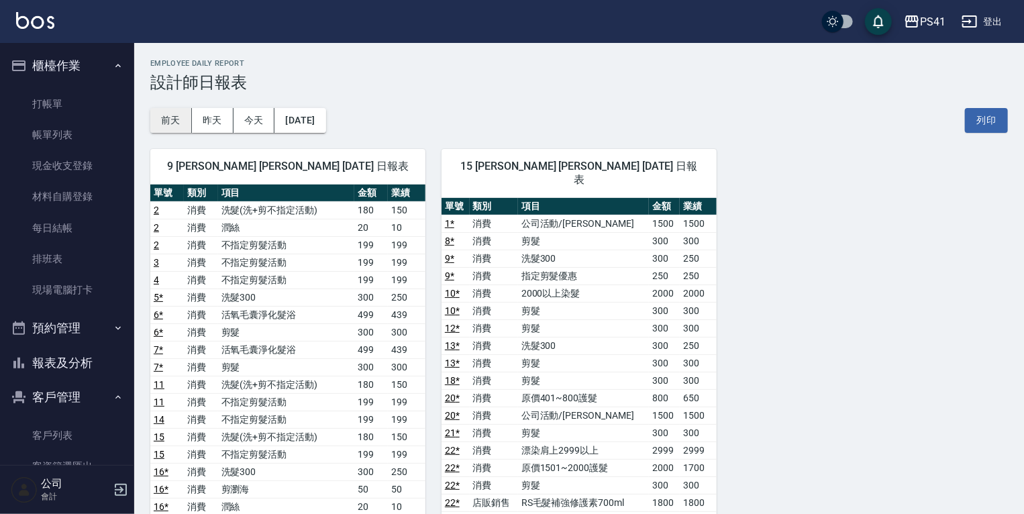
click at [178, 121] on button "前天" at bounding box center [171, 120] width 42 height 25
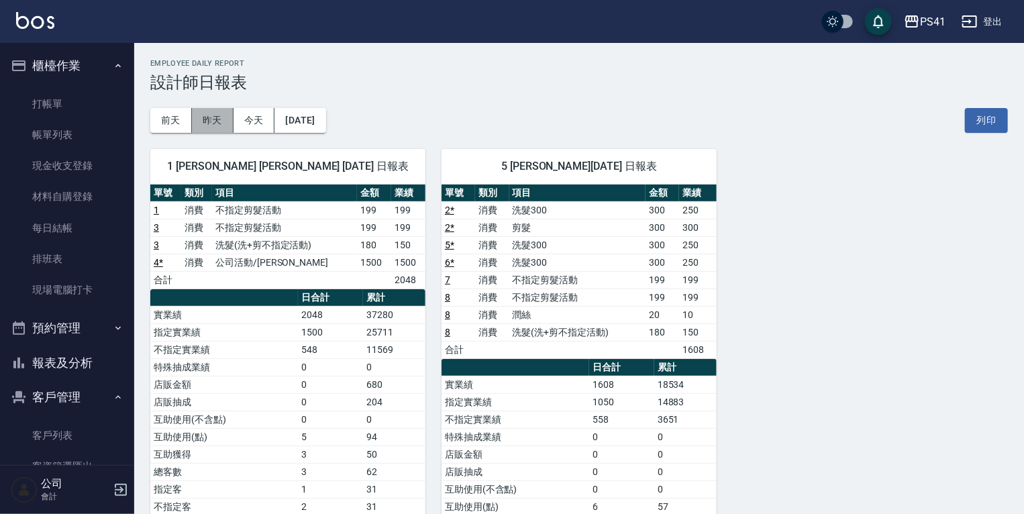
click at [211, 116] on button "昨天" at bounding box center [213, 120] width 42 height 25
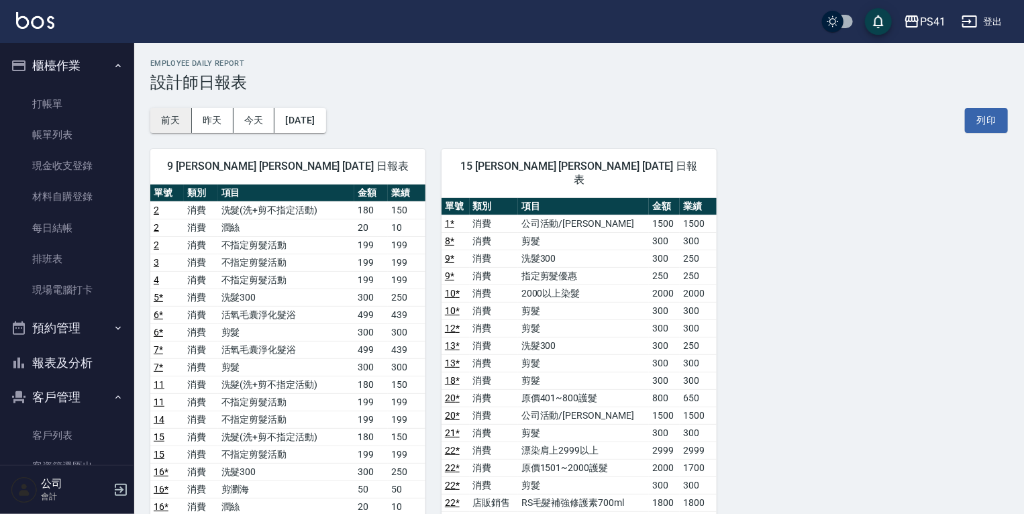
click at [180, 122] on button "前天" at bounding box center [171, 120] width 42 height 25
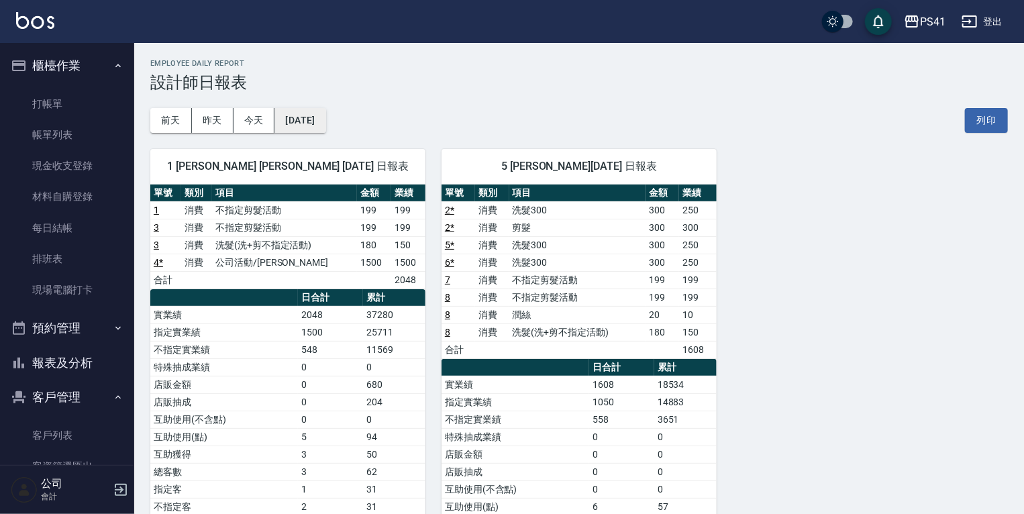
click at [320, 115] on button "[DATE]" at bounding box center [299, 120] width 51 height 25
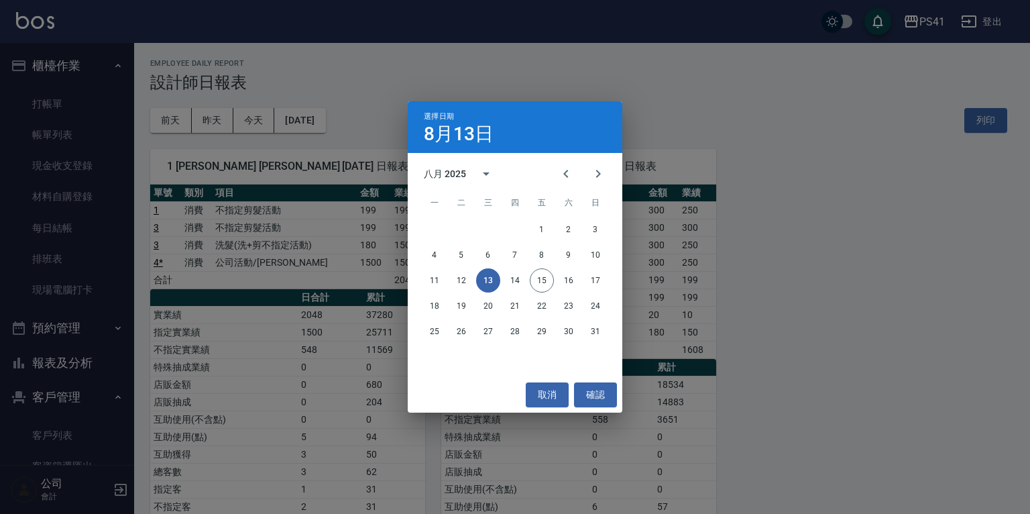
click at [788, 48] on div "選擇日期 [DATE] 八月 2025 一 二 三 四 五 六 日 1 2 3 4 5 6 7 8 9 10 11 12 13 14 15 16 17 18 …" at bounding box center [515, 257] width 1030 height 514
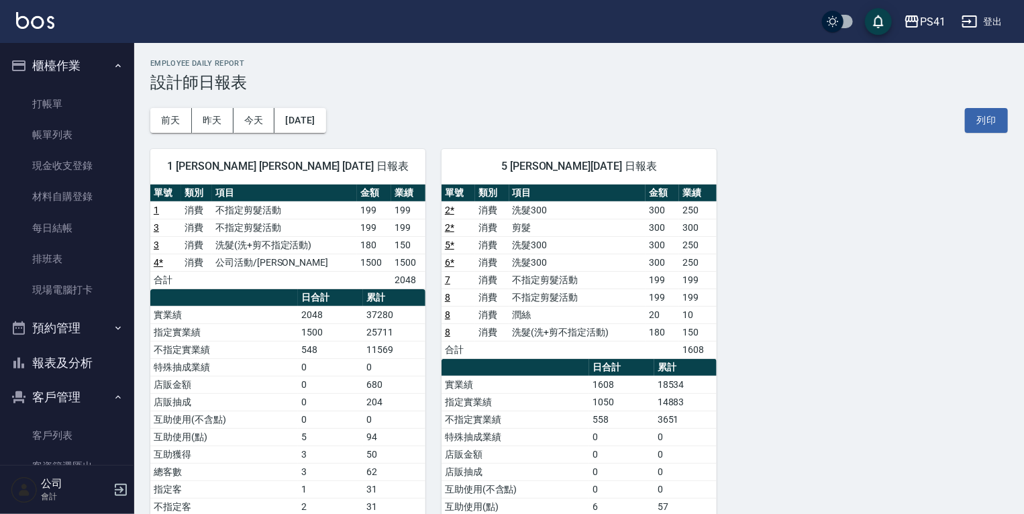
drag, startPoint x: 93, startPoint y: 360, endPoint x: 94, endPoint y: 353, distance: 6.7
click at [93, 358] on button "報表及分析" at bounding box center [66, 362] width 123 height 35
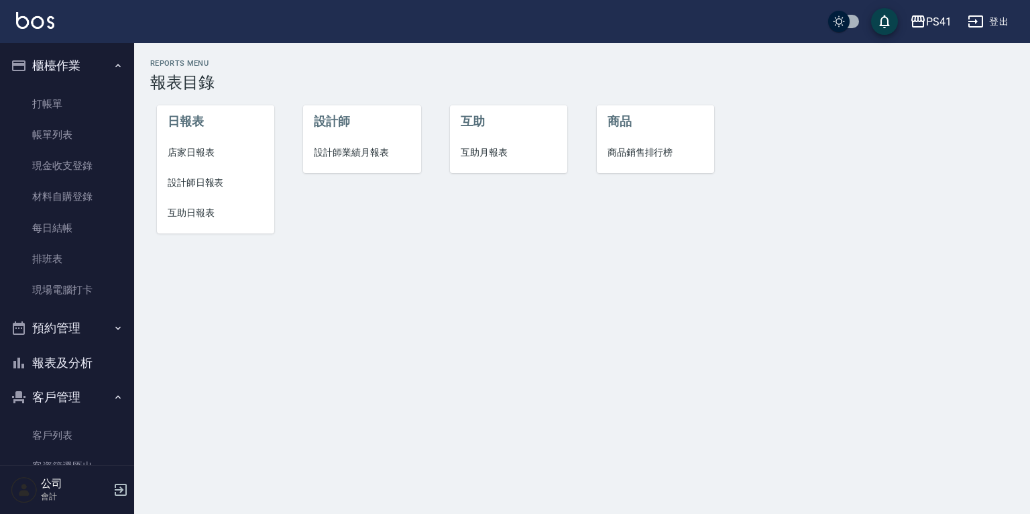
click at [233, 202] on li "互助日報表" at bounding box center [215, 213] width 117 height 30
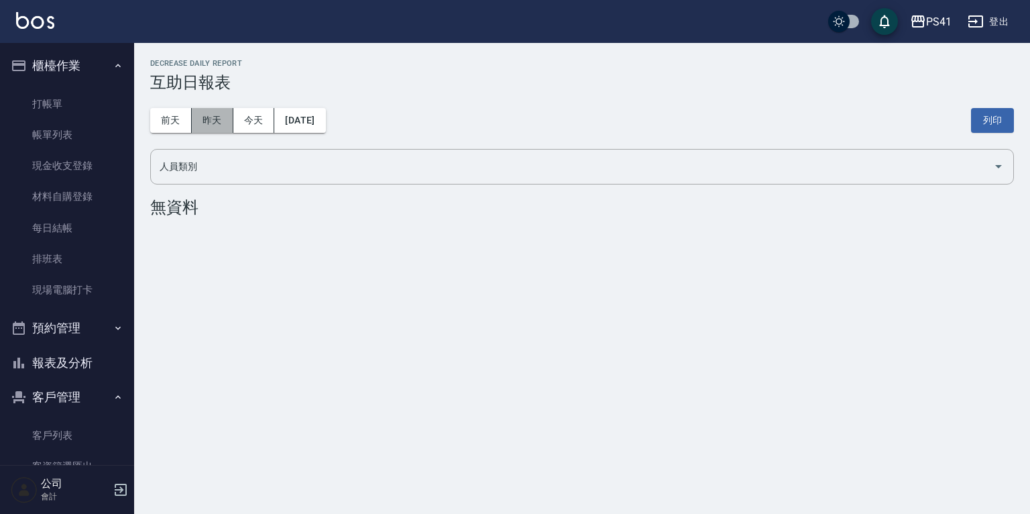
click at [219, 116] on button "昨天" at bounding box center [213, 120] width 42 height 25
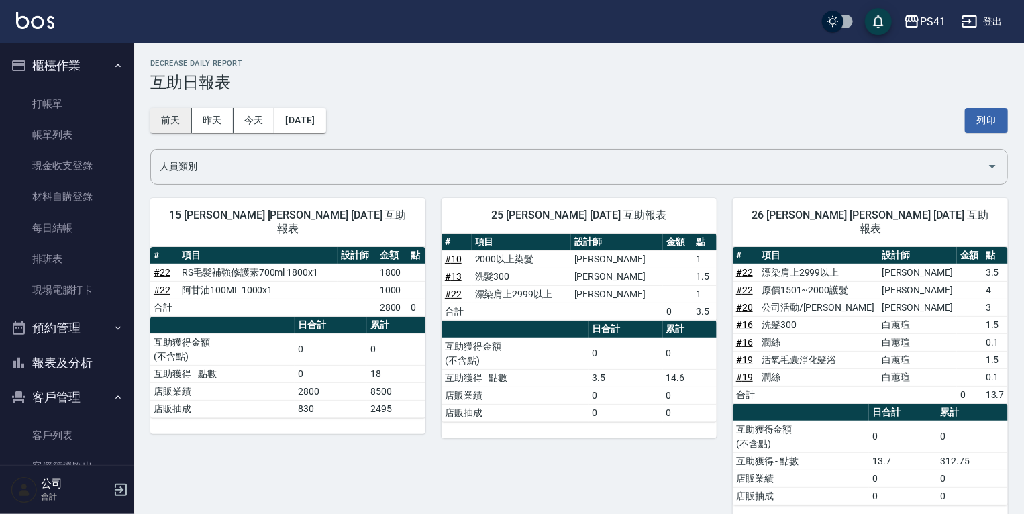
click at [172, 119] on button "前天" at bounding box center [171, 120] width 42 height 25
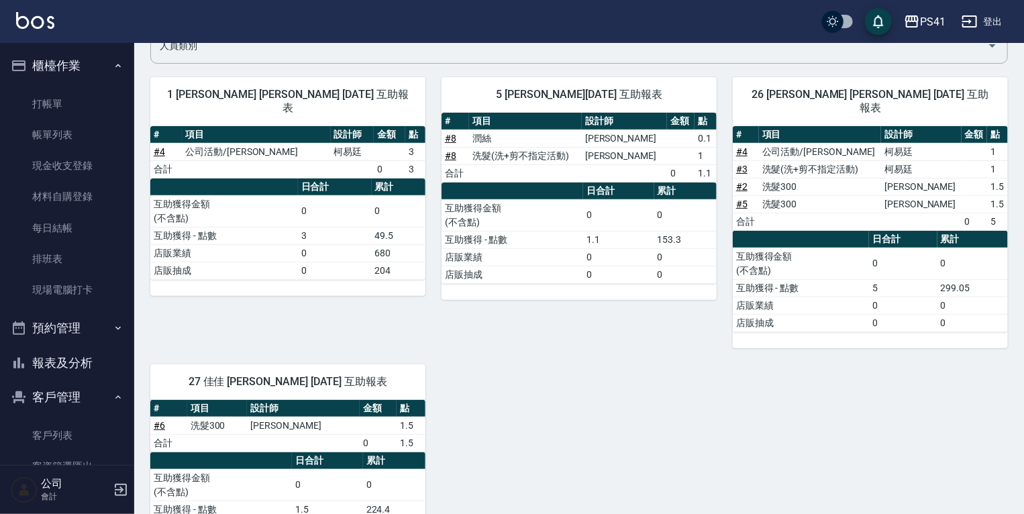
scroll to position [68, 0]
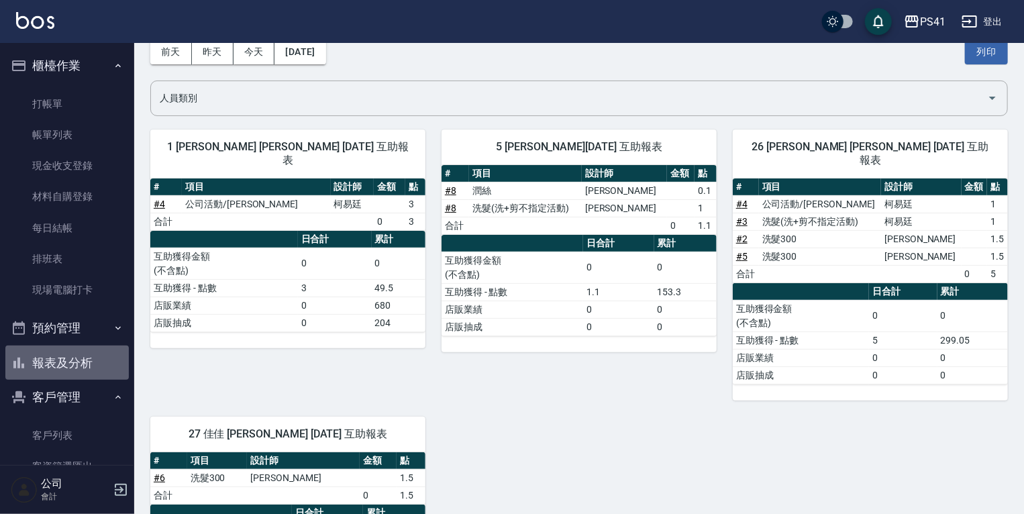
click at [91, 365] on button "報表及分析" at bounding box center [66, 362] width 123 height 35
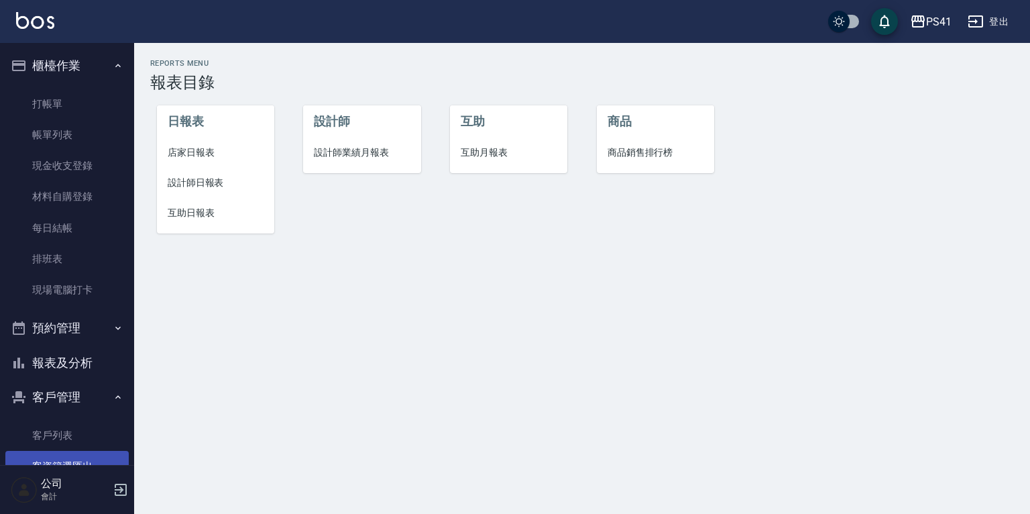
drag, startPoint x: 108, startPoint y: 443, endPoint x: 108, endPoint y: 464, distance: 21.5
click at [108, 443] on link "客戶列表" at bounding box center [66, 435] width 123 height 31
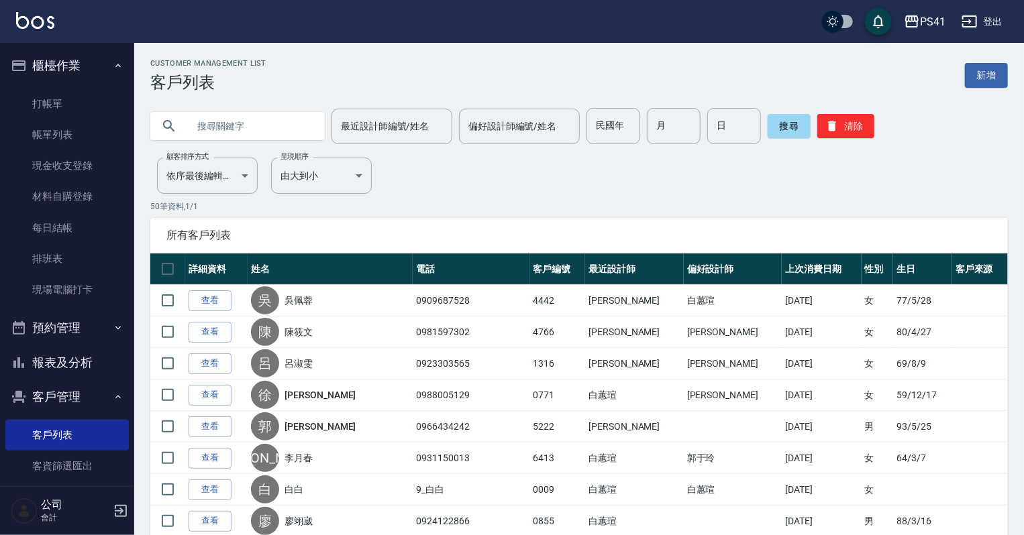
click at [283, 118] on input "text" at bounding box center [251, 126] width 126 height 36
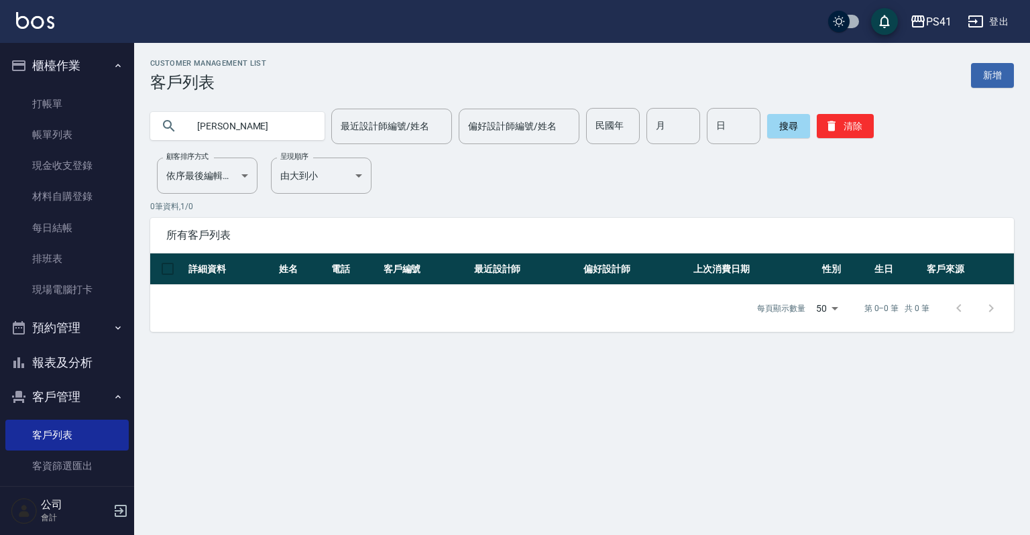
type input "[PERSON_NAME]"
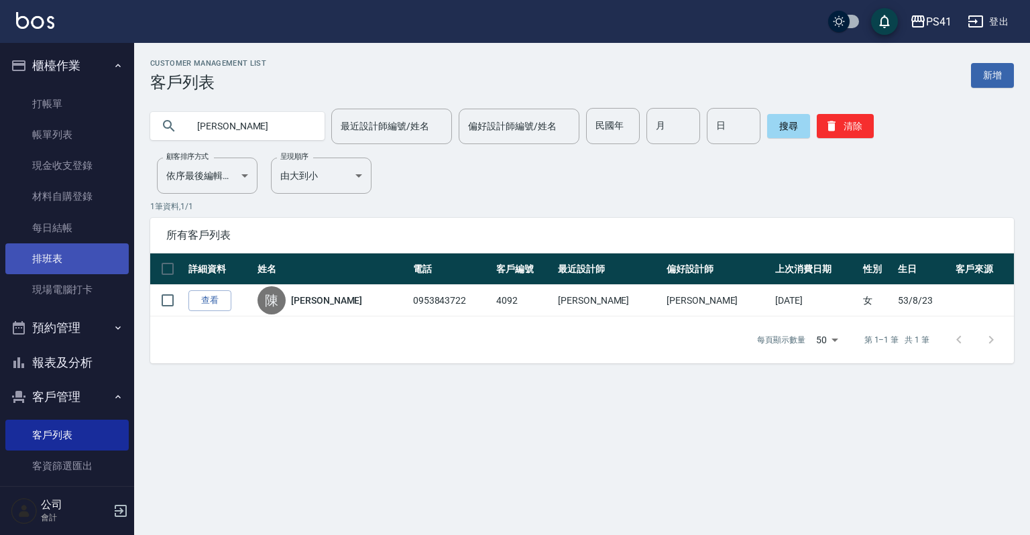
click at [46, 262] on link "排班表" at bounding box center [66, 259] width 123 height 31
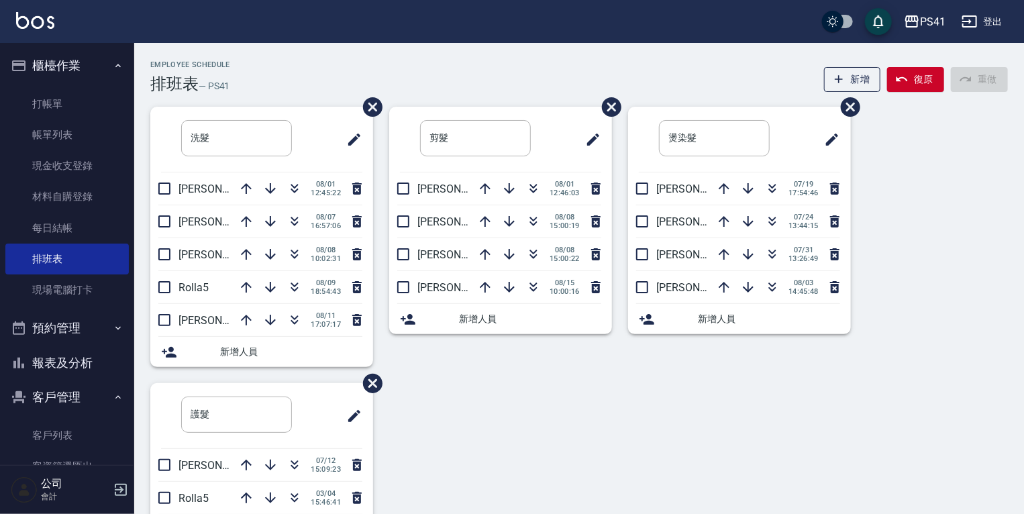
scroll to position [54, 0]
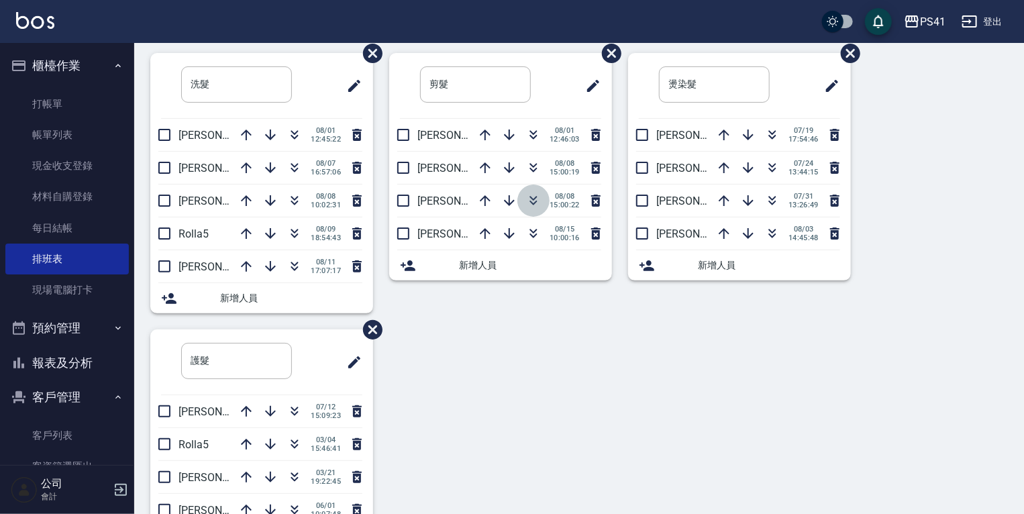
click at [527, 196] on icon "button" at bounding box center [533, 201] width 16 height 16
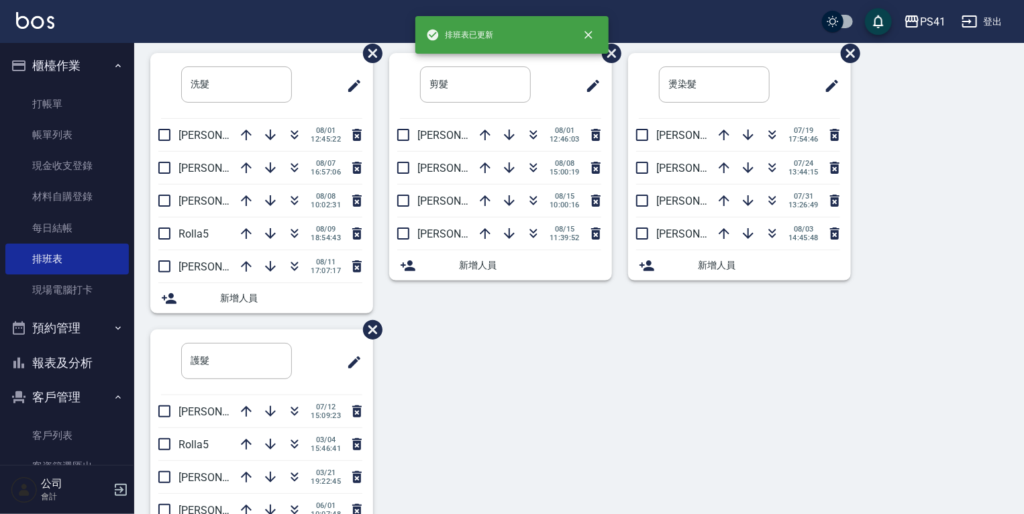
click at [93, 364] on button "報表及分析" at bounding box center [66, 362] width 123 height 35
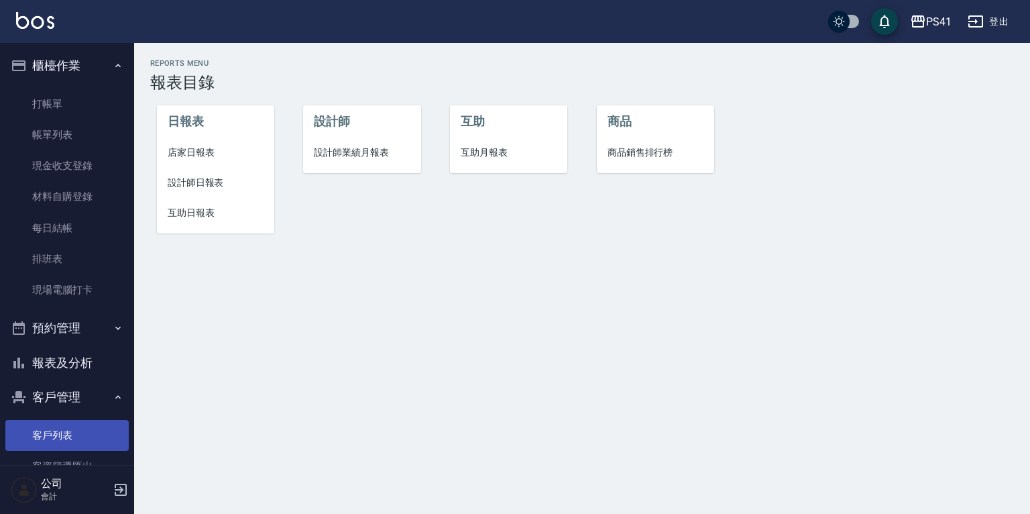
drag, startPoint x: 68, startPoint y: 431, endPoint x: 68, endPoint y: 447, distance: 16.1
click at [68, 429] on link "客戶列表" at bounding box center [66, 435] width 123 height 31
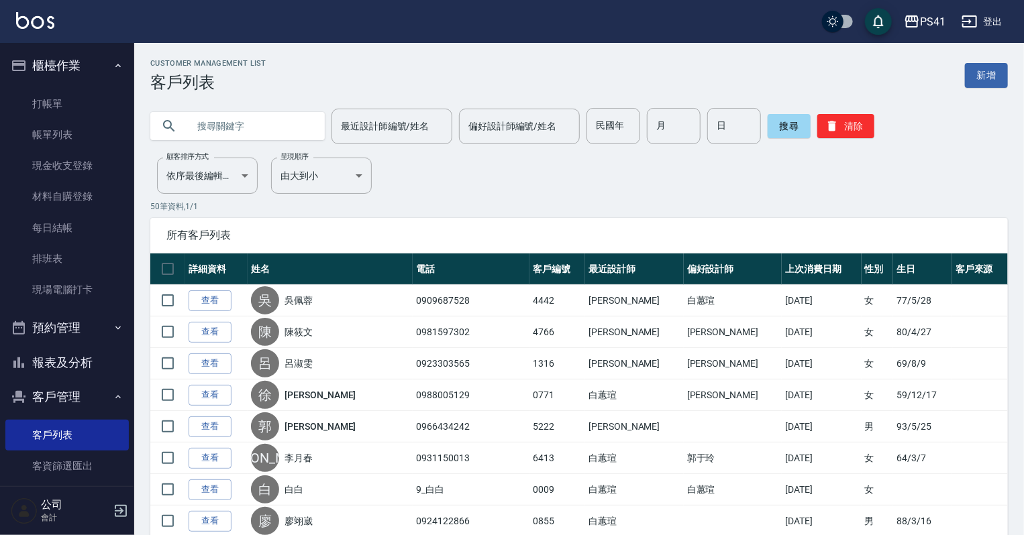
click at [255, 128] on input "text" at bounding box center [251, 126] width 126 height 36
click at [271, 115] on input "text" at bounding box center [251, 126] width 126 height 36
